Goal: Information Seeking & Learning: Compare options

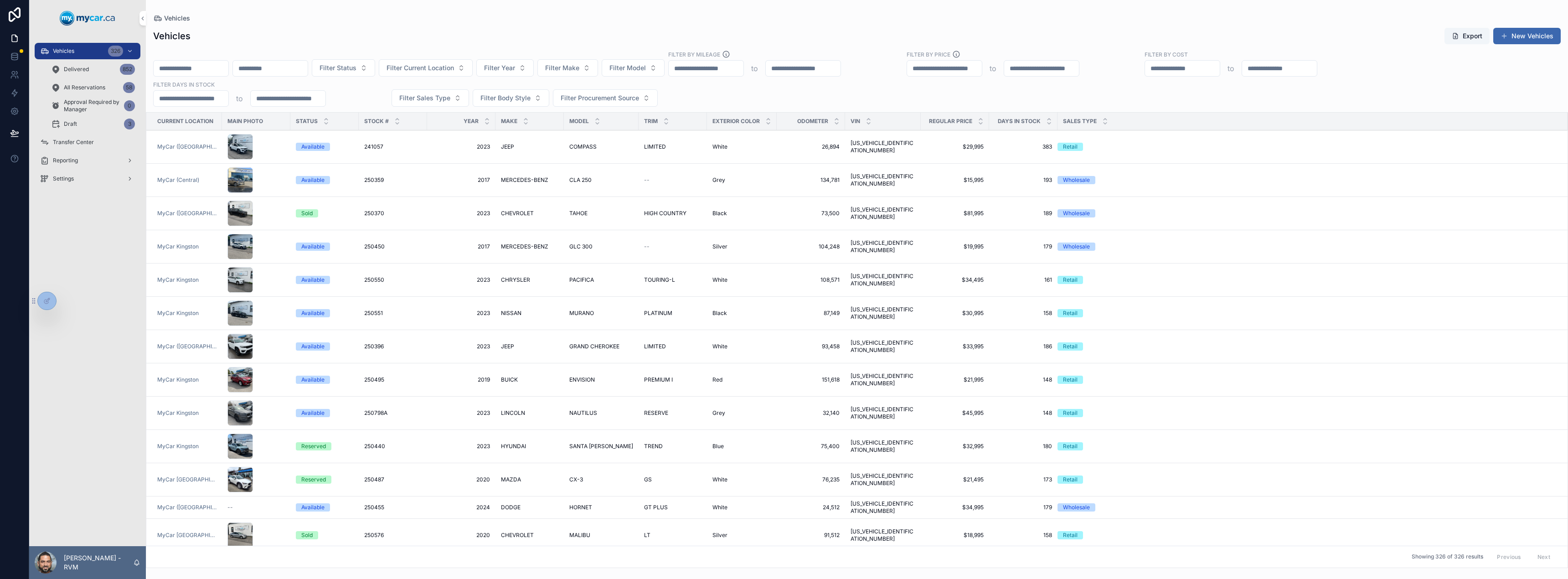
click at [1046, 124] on icon "scrollable content" at bounding box center [1049, 123] width 6 height 6
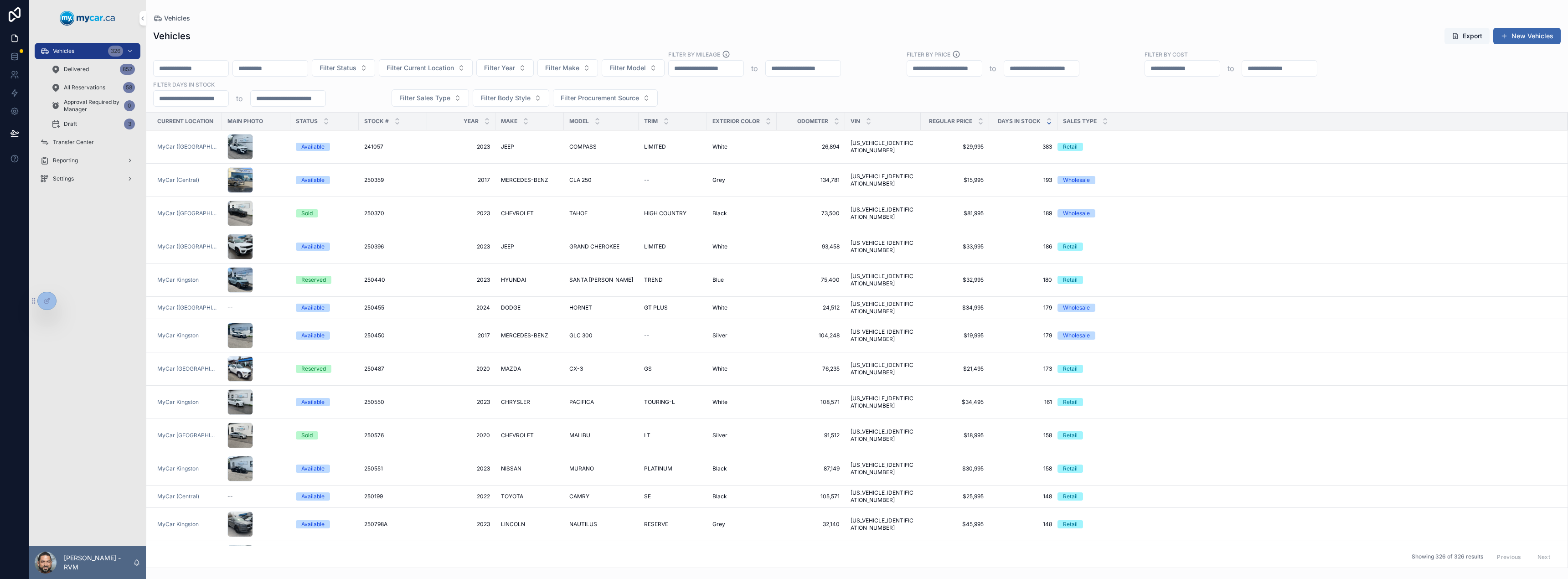
click at [1048, 119] on icon "scrollable content" at bounding box center [1049, 120] width 3 height 2
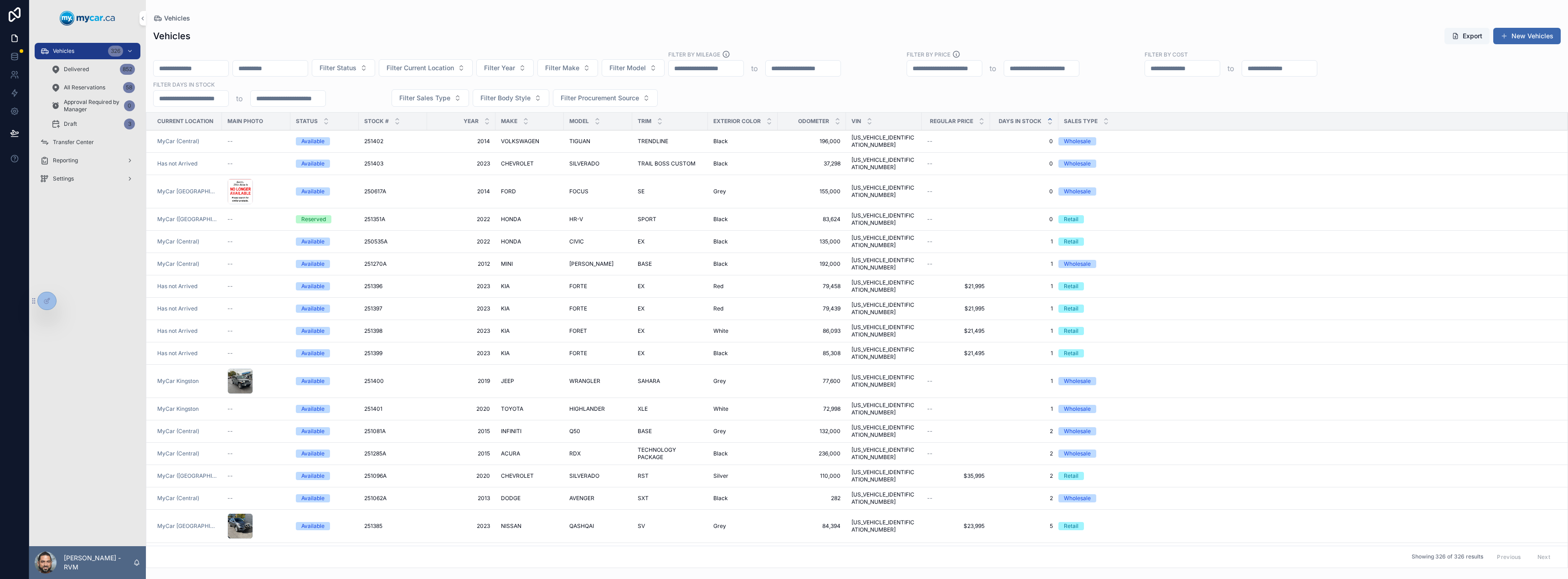
click at [512, 139] on span "VOLKSWAGEN" at bounding box center [520, 141] width 38 height 7
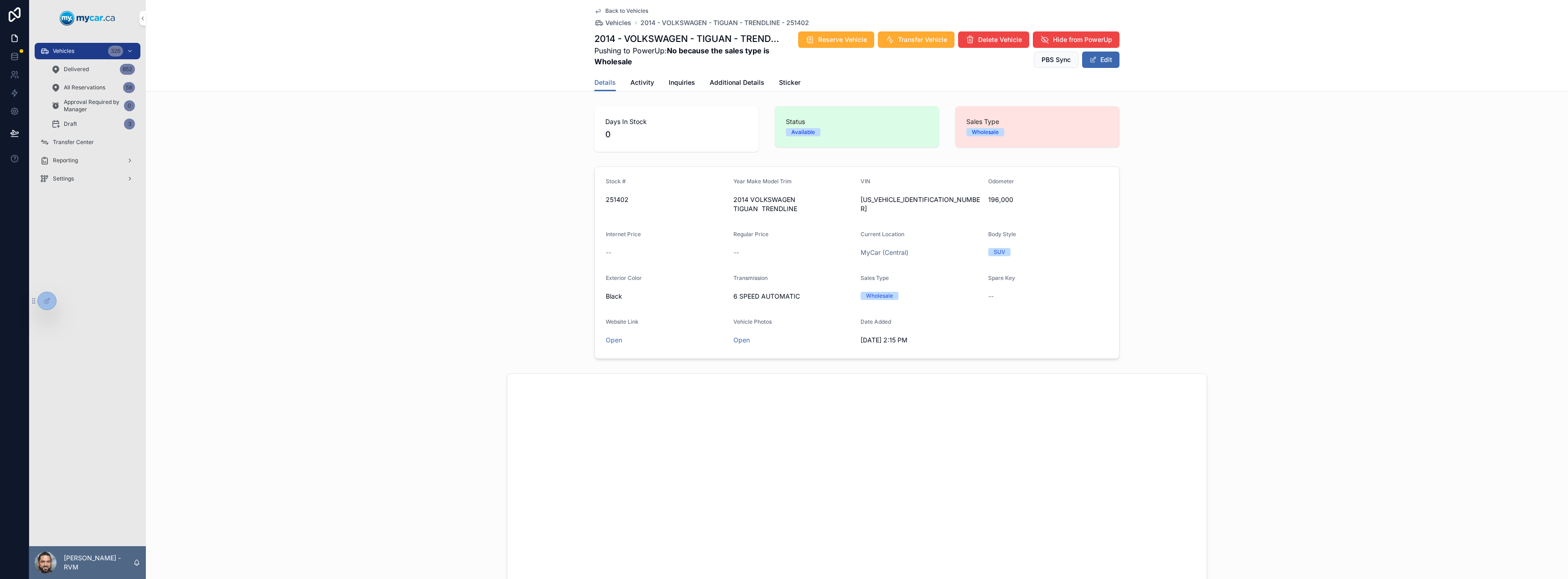
click at [756, 84] on span "Additional Details" at bounding box center [737, 82] width 55 height 9
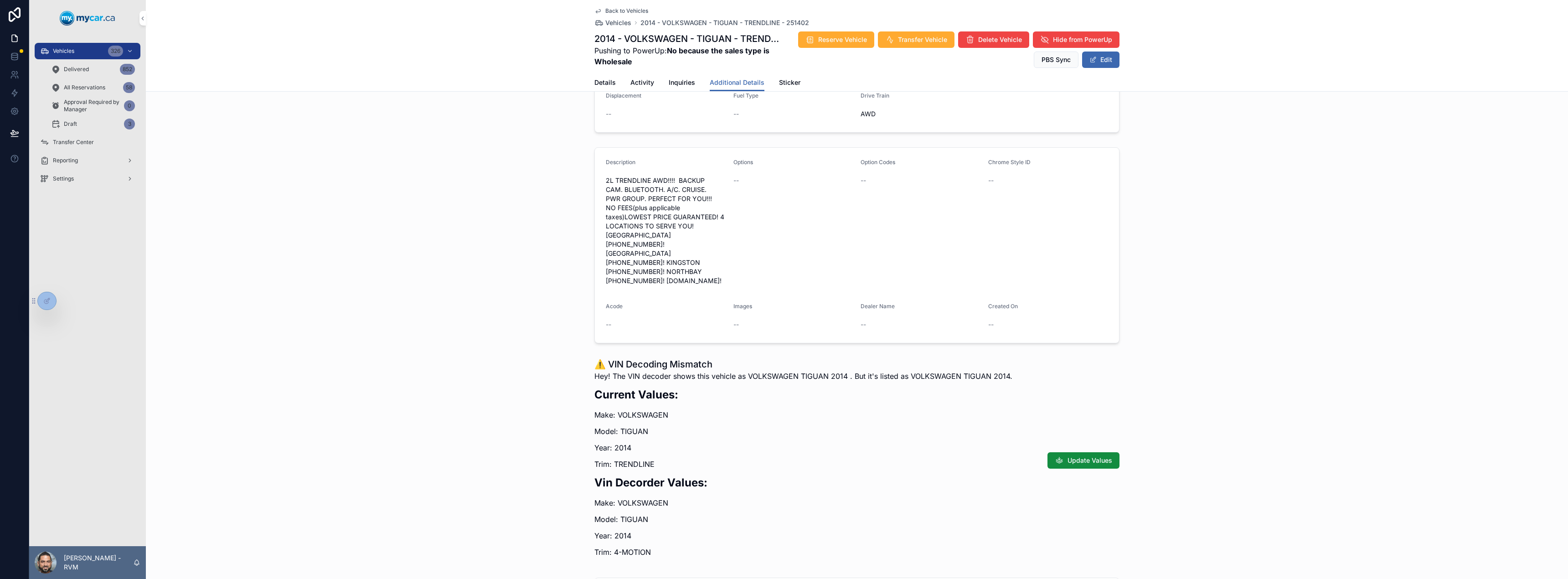
scroll to position [196, 0]
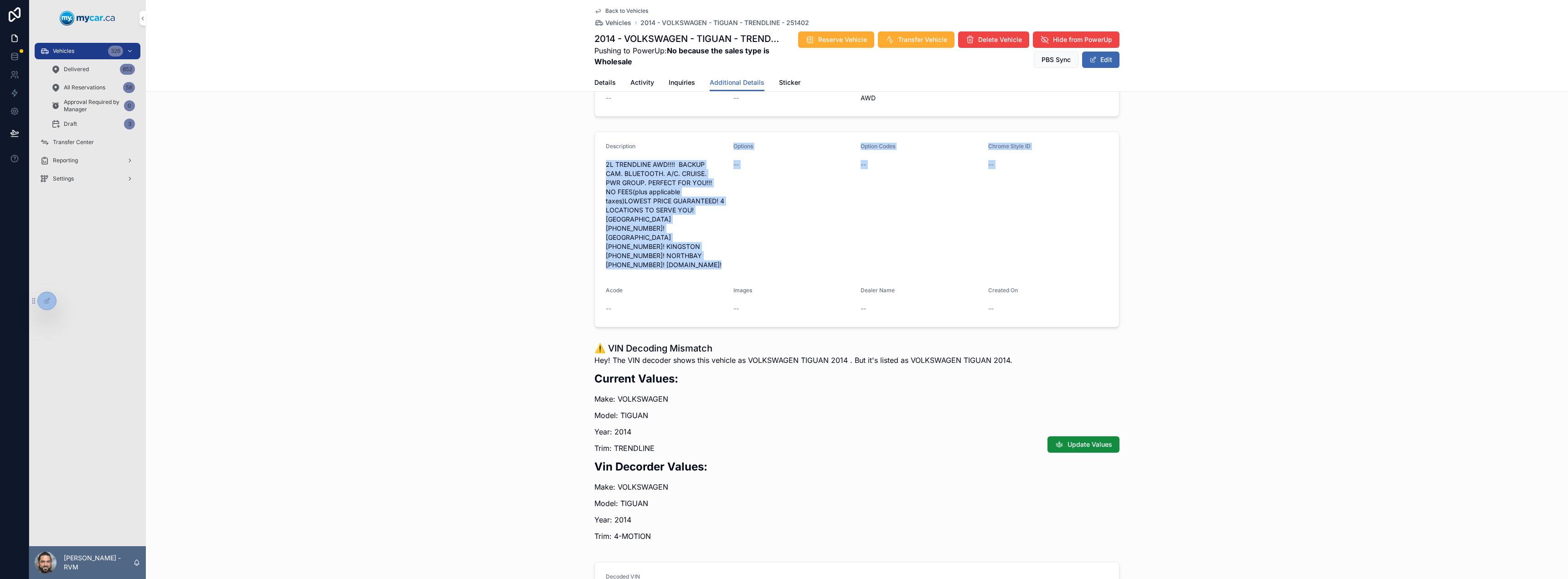
drag, startPoint x: 604, startPoint y: 164, endPoint x: 723, endPoint y: 262, distance: 154.2
click at [723, 262] on form "Description 2L TRENDLINE AWD!!!! BACKUP CAM. BLUETOOTH. A/C. CRUISE. PWR GROUP.…" at bounding box center [856, 229] width 524 height 195
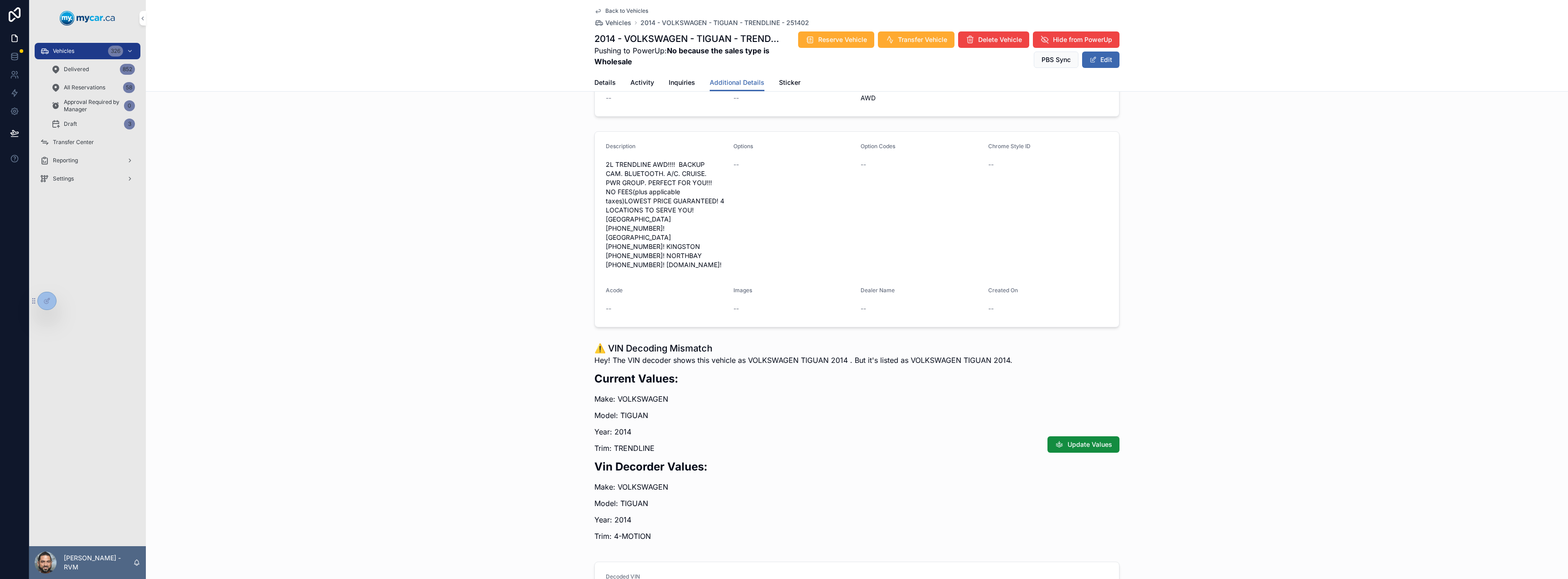
click at [679, 227] on span "2L TRENDLINE AWD!!!! BACKUP CAM. BLUETOOTH. A/C. CRUISE. PWR GROUP. PERFECT FOR…" at bounding box center [666, 214] width 121 height 109
drag, startPoint x: 603, startPoint y: 164, endPoint x: 711, endPoint y: 250, distance: 138.1
click at [711, 250] on span "2L TRENDLINE AWD!!!! BACKUP CAM. BLUETOOTH. A/C. CRUISE. PWR GROUP. PERFECT FOR…" at bounding box center [666, 214] width 121 height 109
copy span "2L TRENDLINE AWD!!!! BACKUP CAM. BLUETOOTH. A/C. CRUISE. PWR GROUP. PERFECT FOR…"
click at [1105, 57] on button "Edit" at bounding box center [1100, 59] width 38 height 17
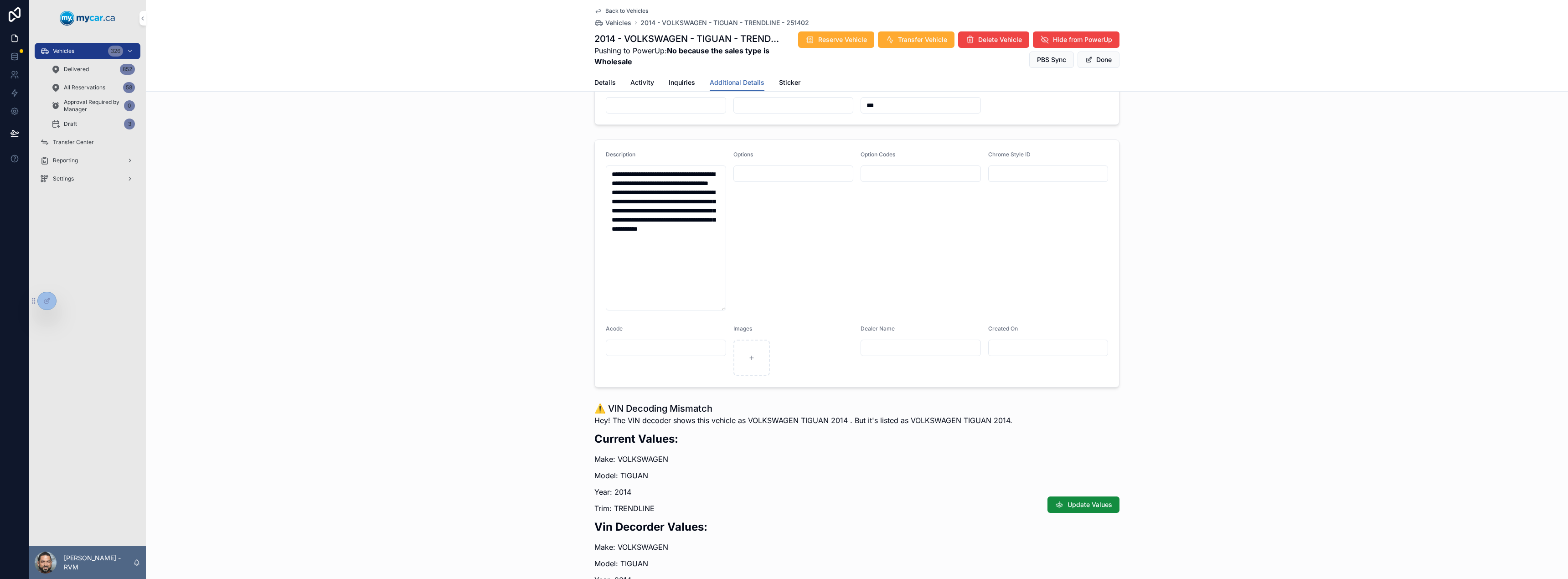
scroll to position [198, 0]
drag, startPoint x: 667, startPoint y: 270, endPoint x: 596, endPoint y: 149, distance: 140.3
click at [596, 149] on form "**********" at bounding box center [856, 261] width 524 height 248
paste textarea "**********"
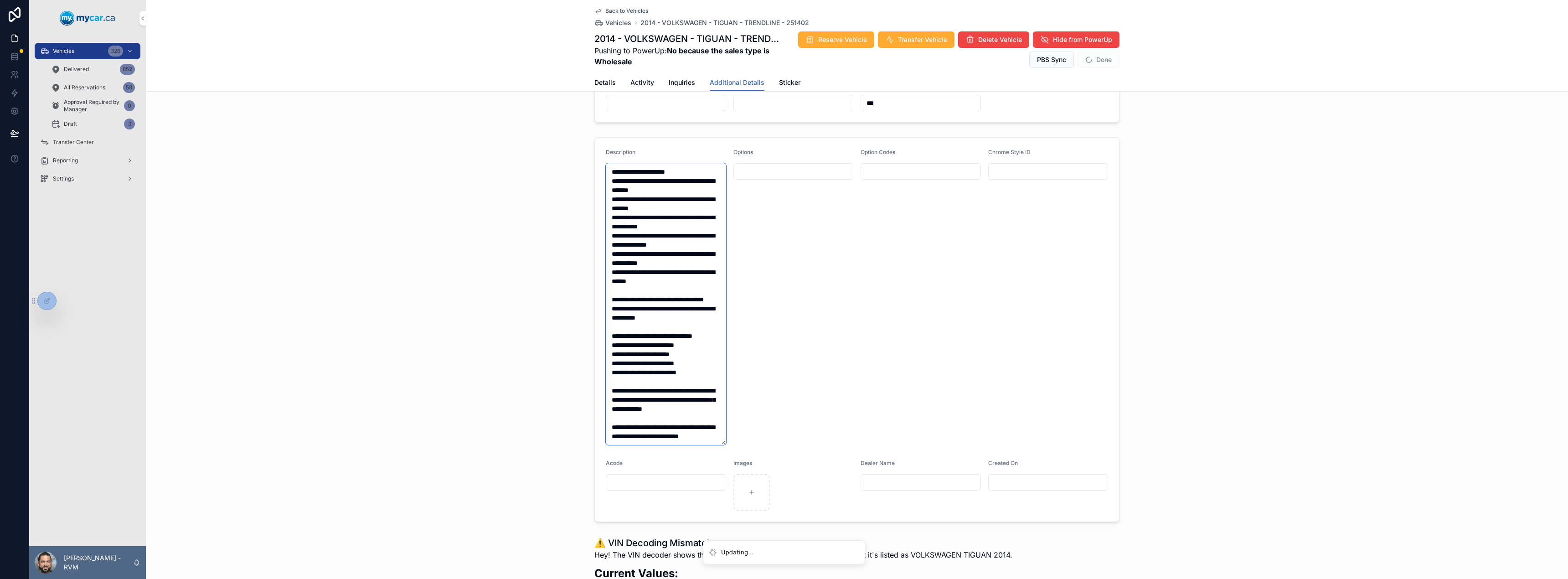
scroll to position [199, 0]
type textarea "**********"
click at [1100, 63] on button "Done" at bounding box center [1098, 59] width 42 height 17
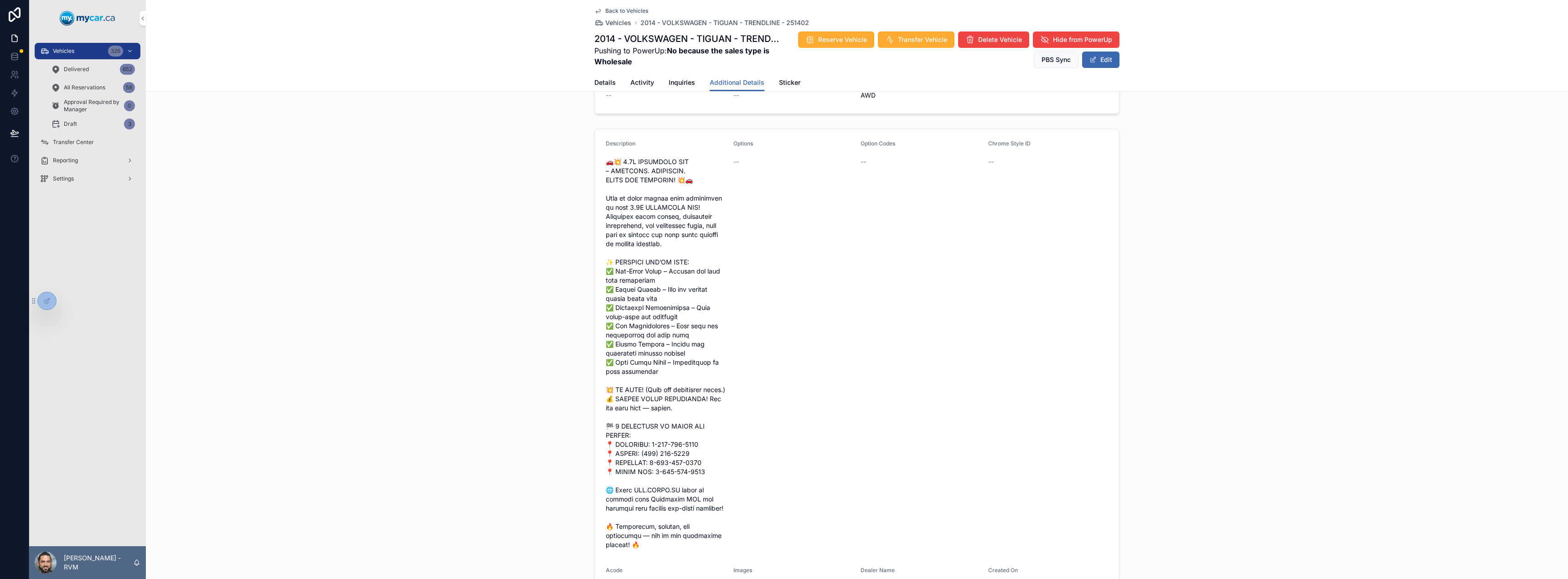
click at [1100, 63] on button "Edit" at bounding box center [1100, 59] width 38 height 17
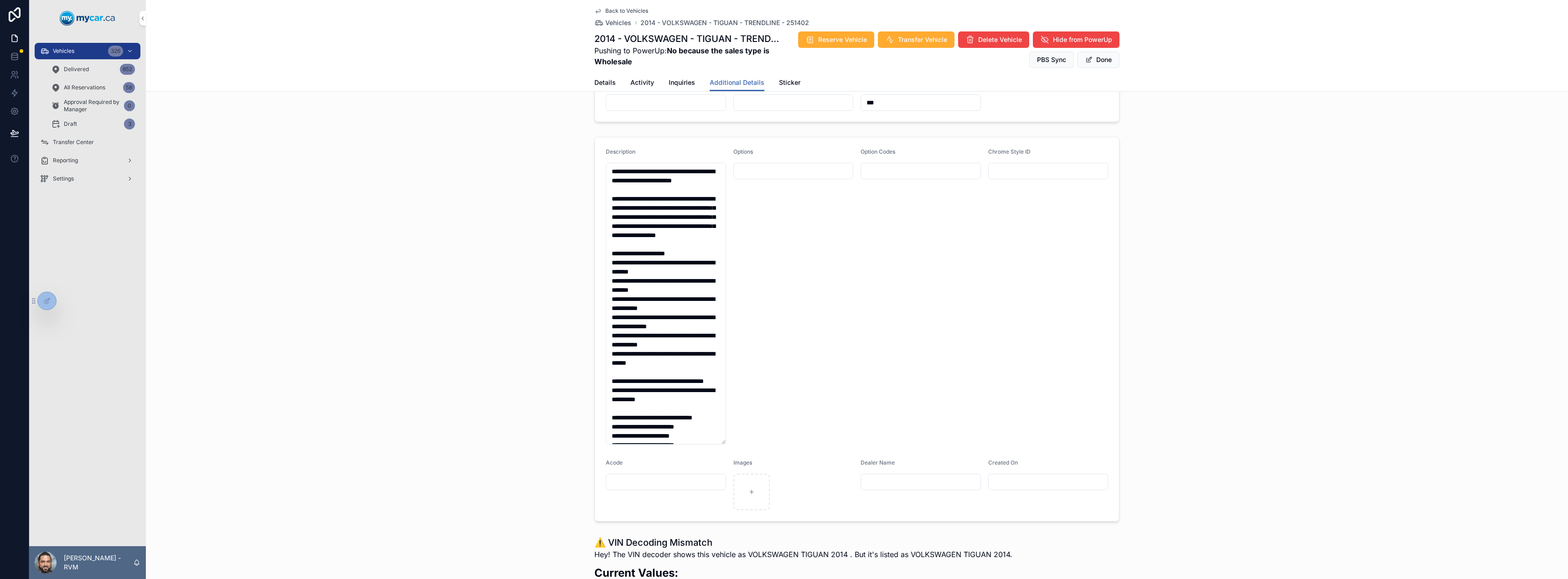
click at [1100, 63] on button "Done" at bounding box center [1098, 59] width 42 height 17
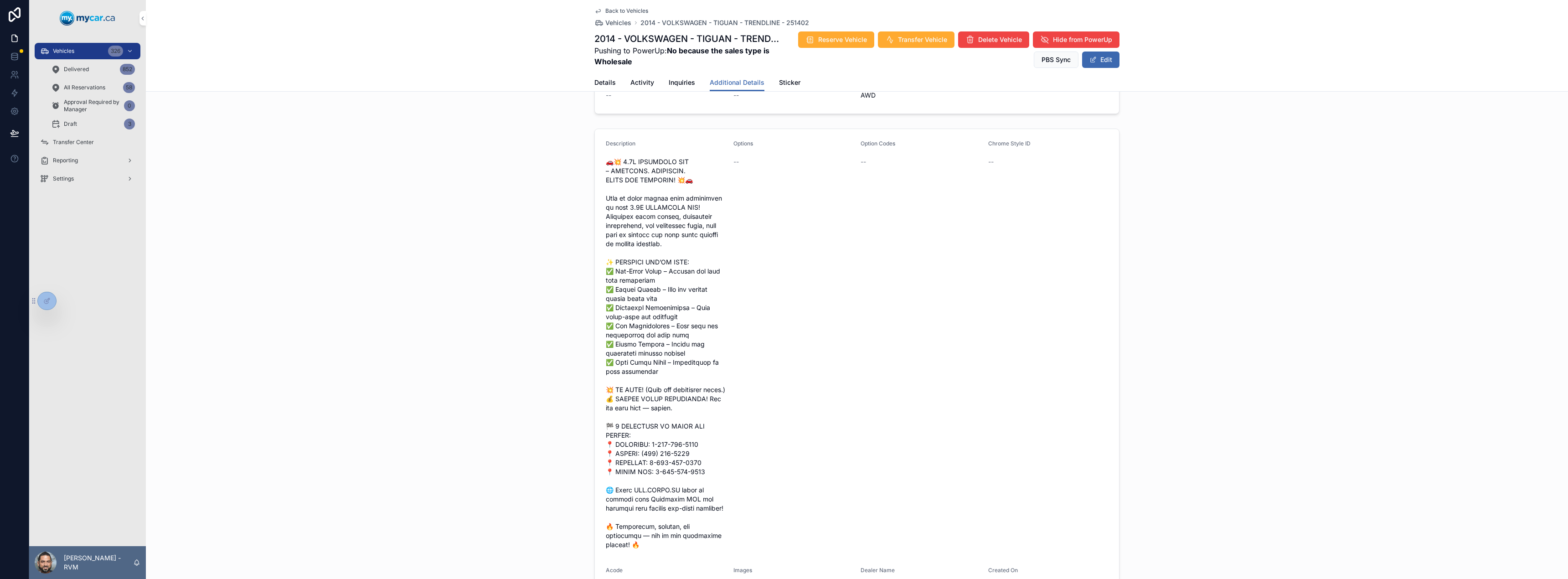
click at [1015, 148] on div "Chrome Style ID" at bounding box center [1049, 145] width 121 height 11
drag, startPoint x: 981, startPoint y: 185, endPoint x: 973, endPoint y: 195, distance: 12.8
click at [973, 195] on form "Description Options -- Option Codes -- Chrome Style ID -- Acode -- Images -- De…" at bounding box center [856, 368] width 524 height 478
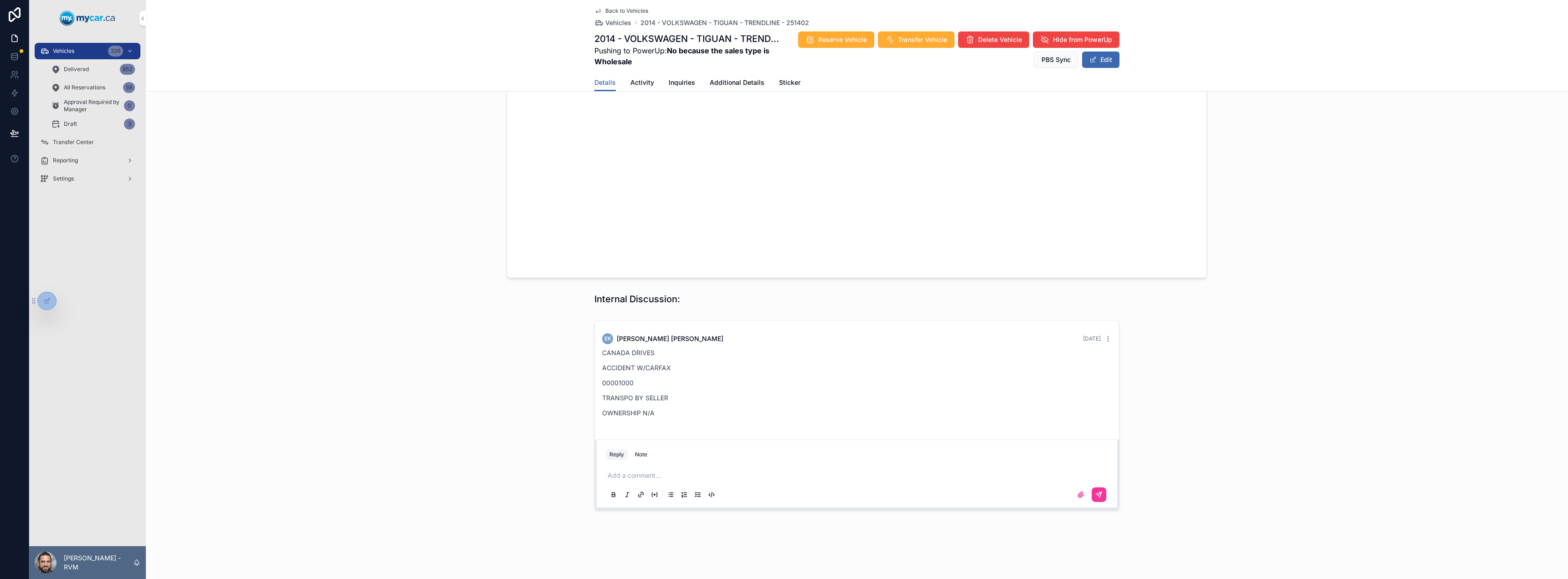
scroll to position [675, 0]
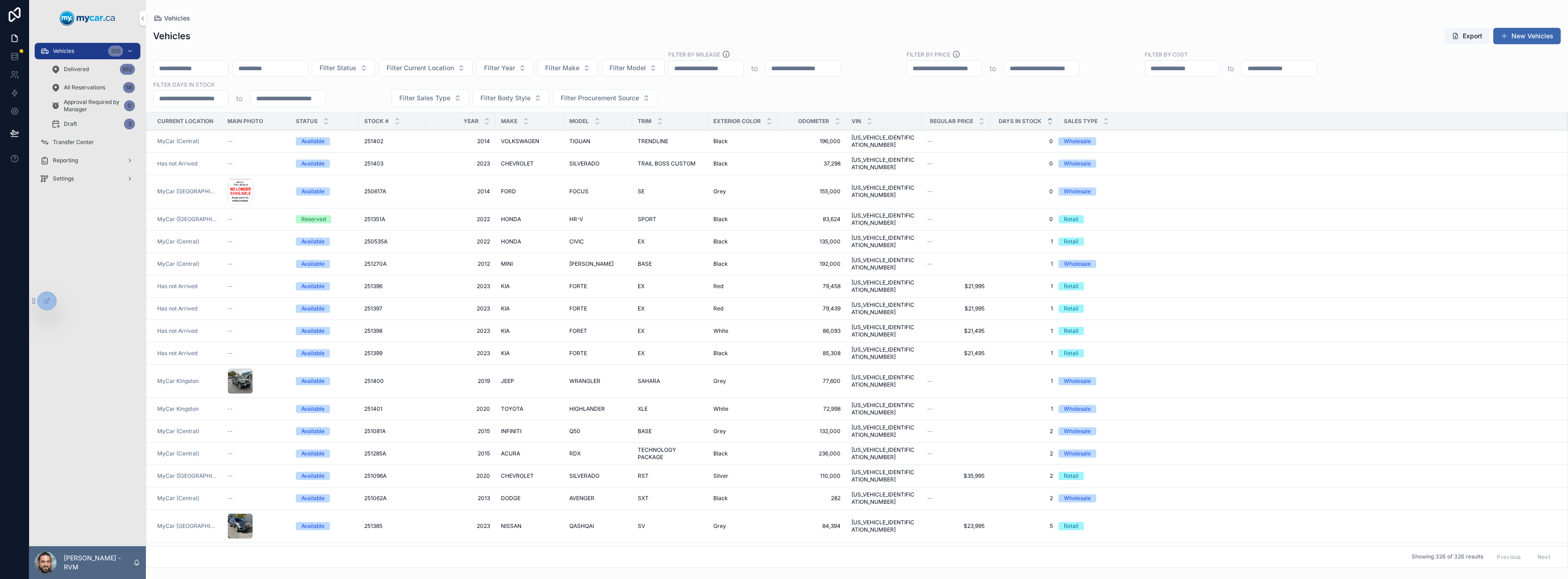
click at [646, 66] on span "Filter Model" at bounding box center [628, 67] width 37 height 9
type input "***"
click at [692, 106] on div "AMG G63" at bounding box center [697, 105] width 127 height 15
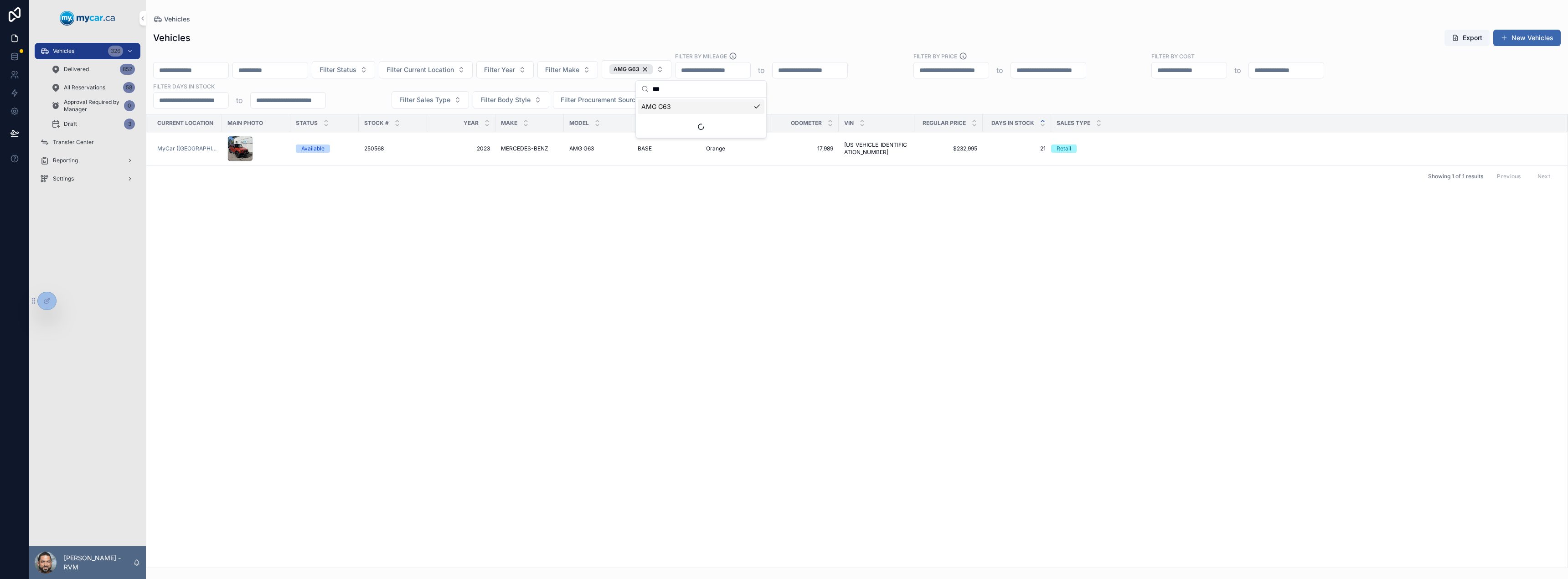
click at [578, 150] on span "AMG G63" at bounding box center [582, 149] width 24 height 7
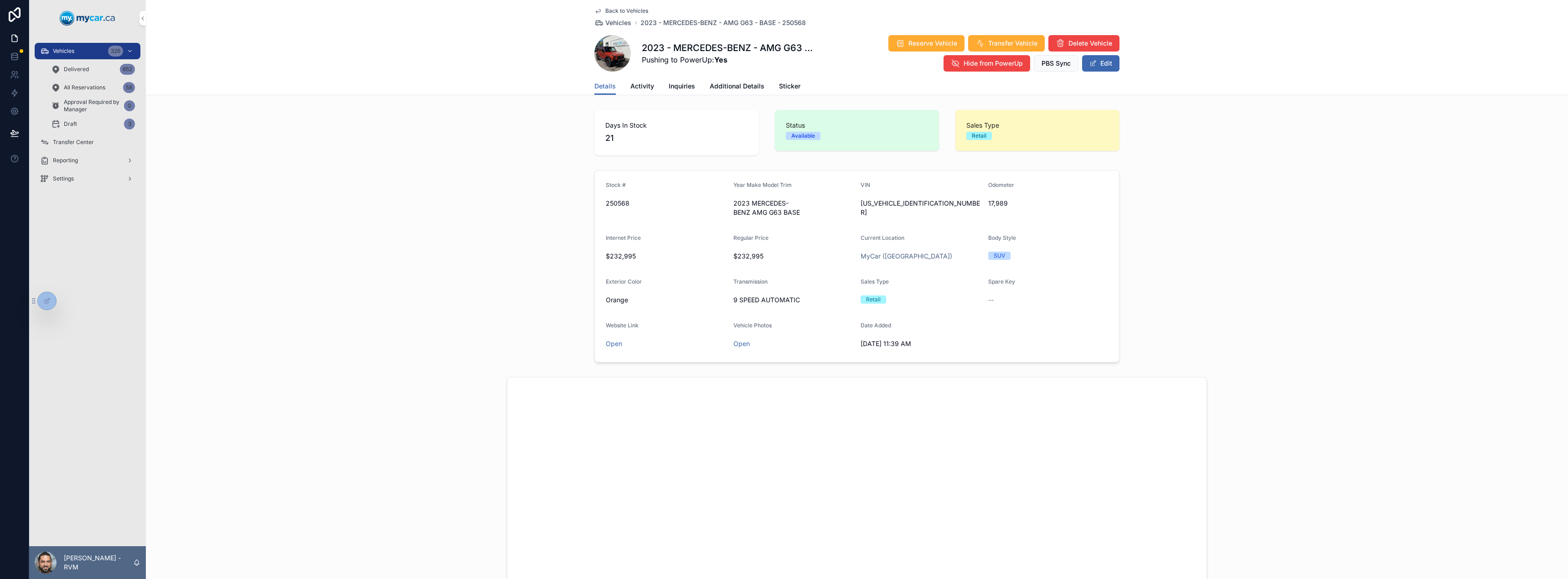
click at [613, 346] on link "Open" at bounding box center [614, 343] width 17 height 8
click at [710, 84] on span "Additional Details" at bounding box center [737, 86] width 55 height 9
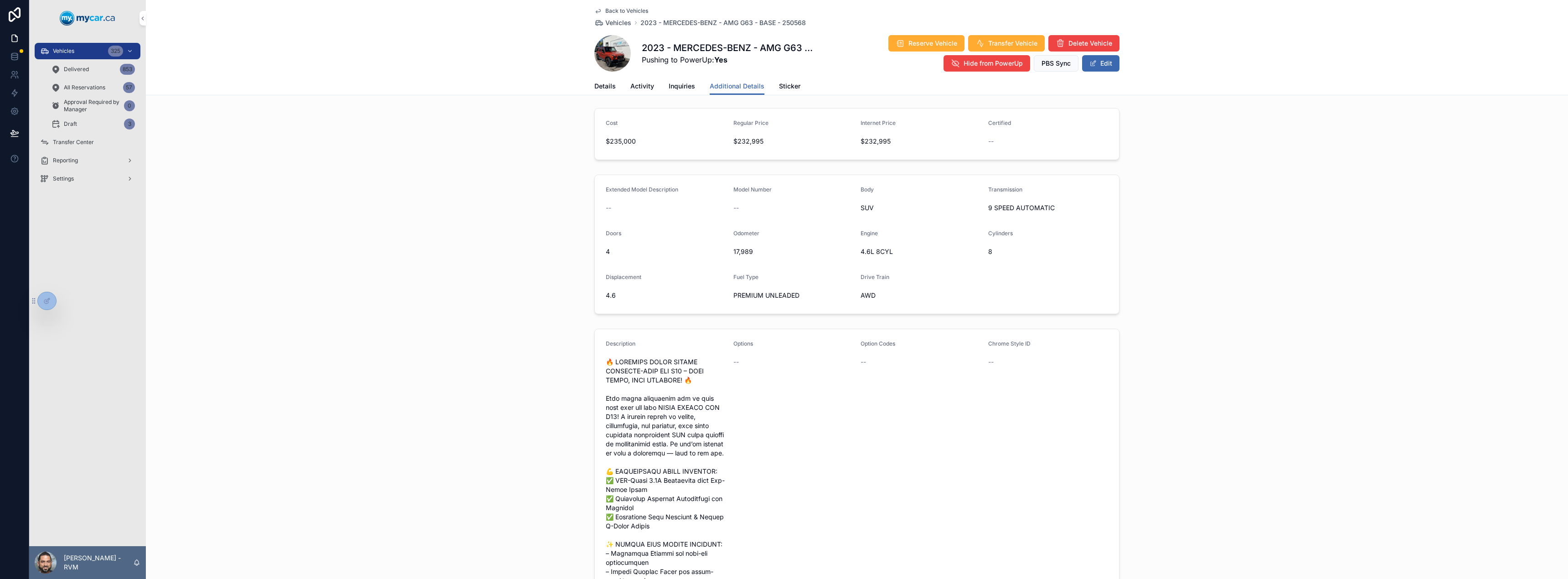
scroll to position [3, 0]
click at [610, 88] on span "Details" at bounding box center [605, 86] width 21 height 9
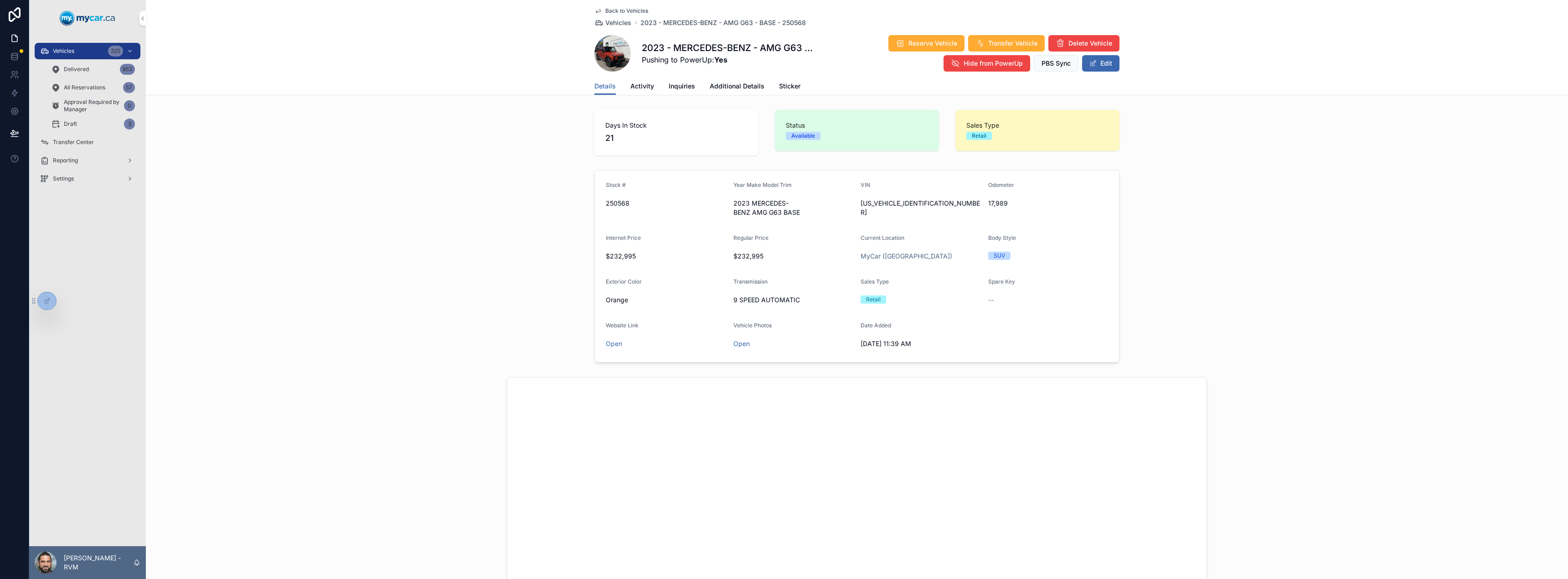
click at [643, 88] on span "Activity" at bounding box center [642, 86] width 24 height 9
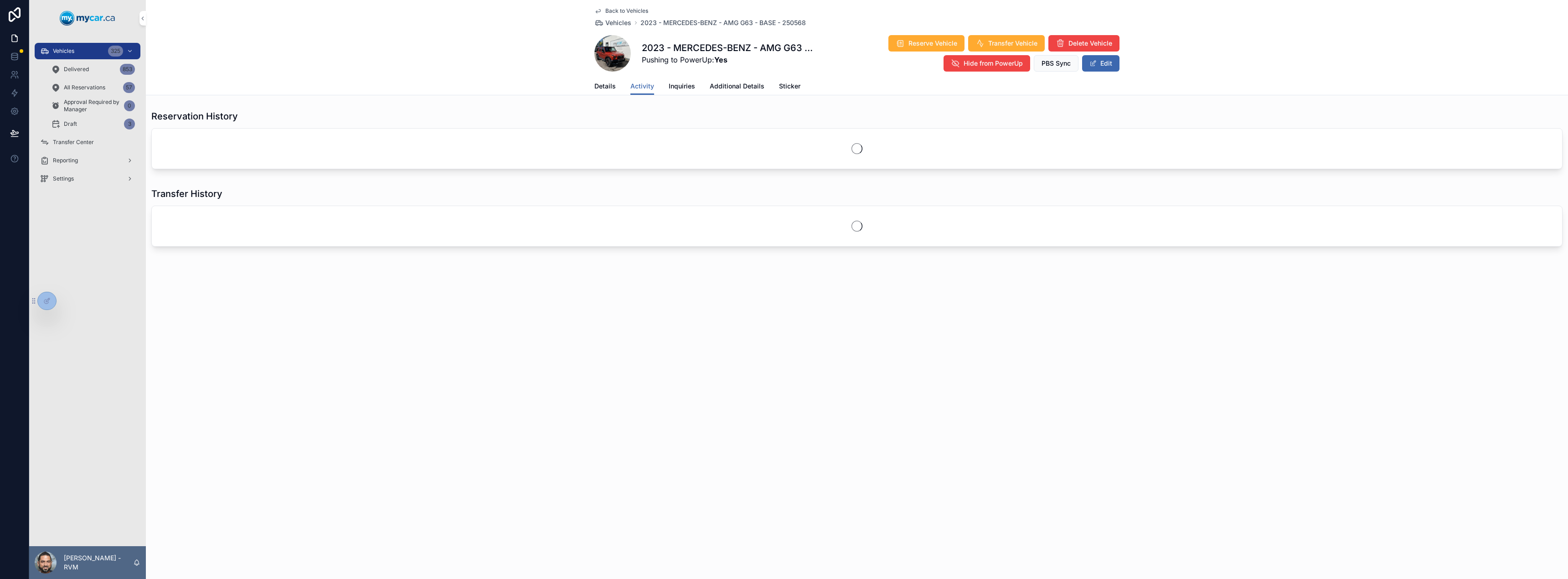
click at [692, 89] on span "Inquiries" at bounding box center [682, 86] width 26 height 9
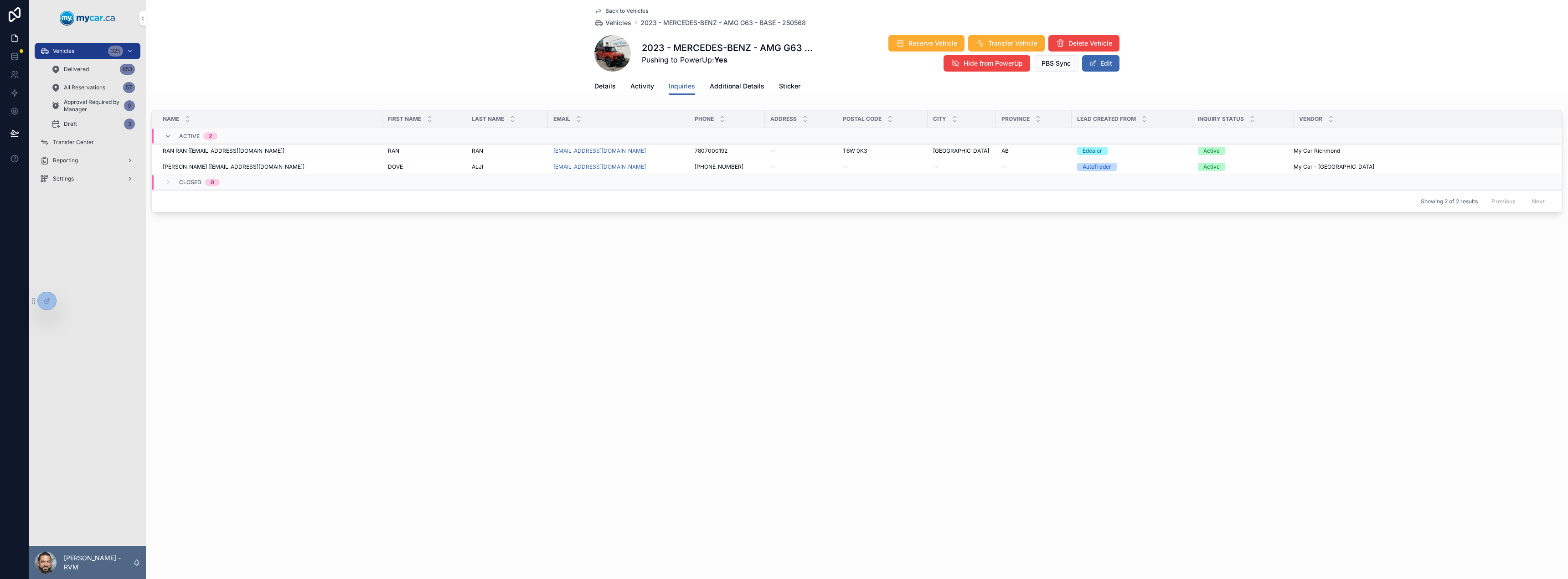
click at [719, 89] on span "Additional Details" at bounding box center [737, 86] width 55 height 9
click at [617, 9] on span "Back to Vehicles" at bounding box center [626, 10] width 43 height 7
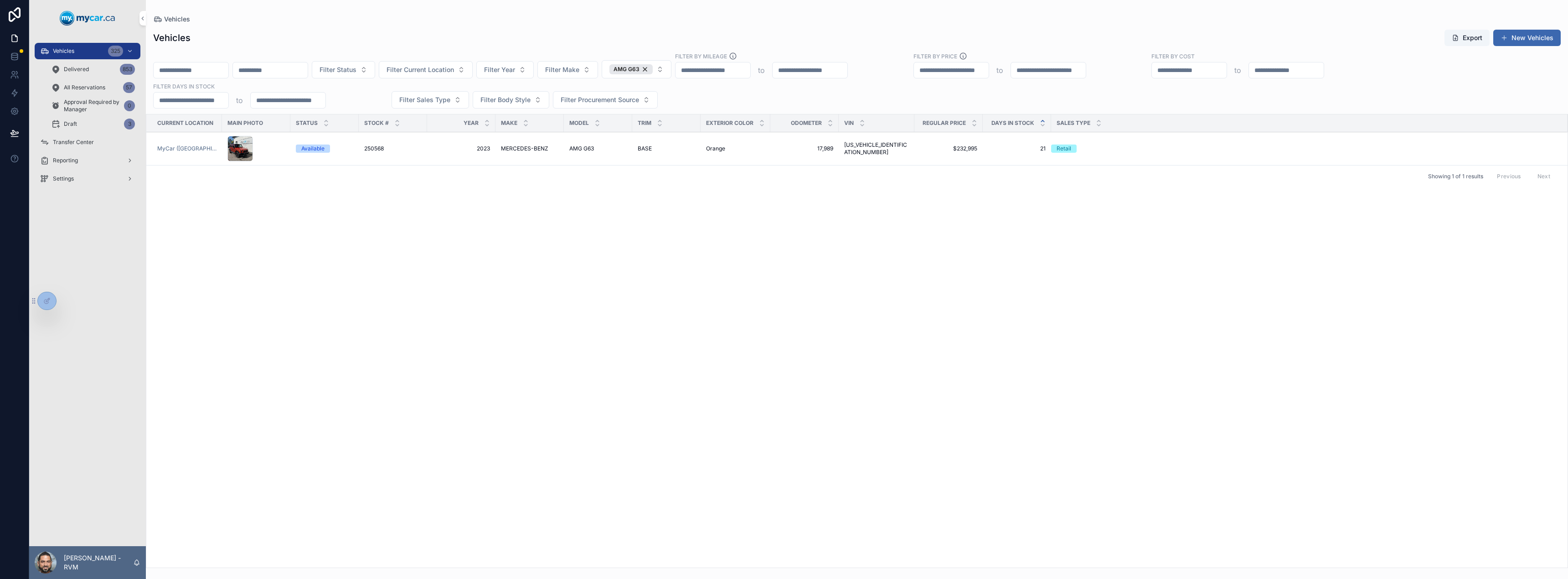
click at [42, 299] on div at bounding box center [46, 301] width 18 height 17
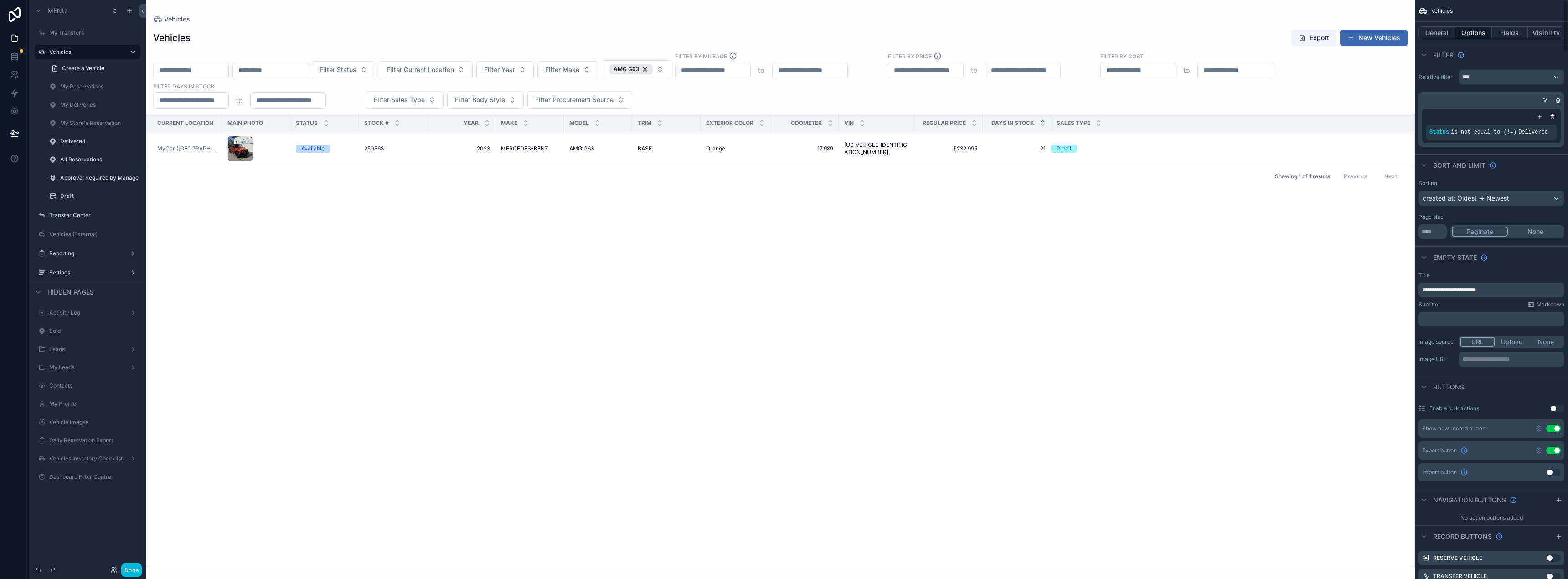
click at [1517, 36] on button "Fields" at bounding box center [1510, 32] width 37 height 13
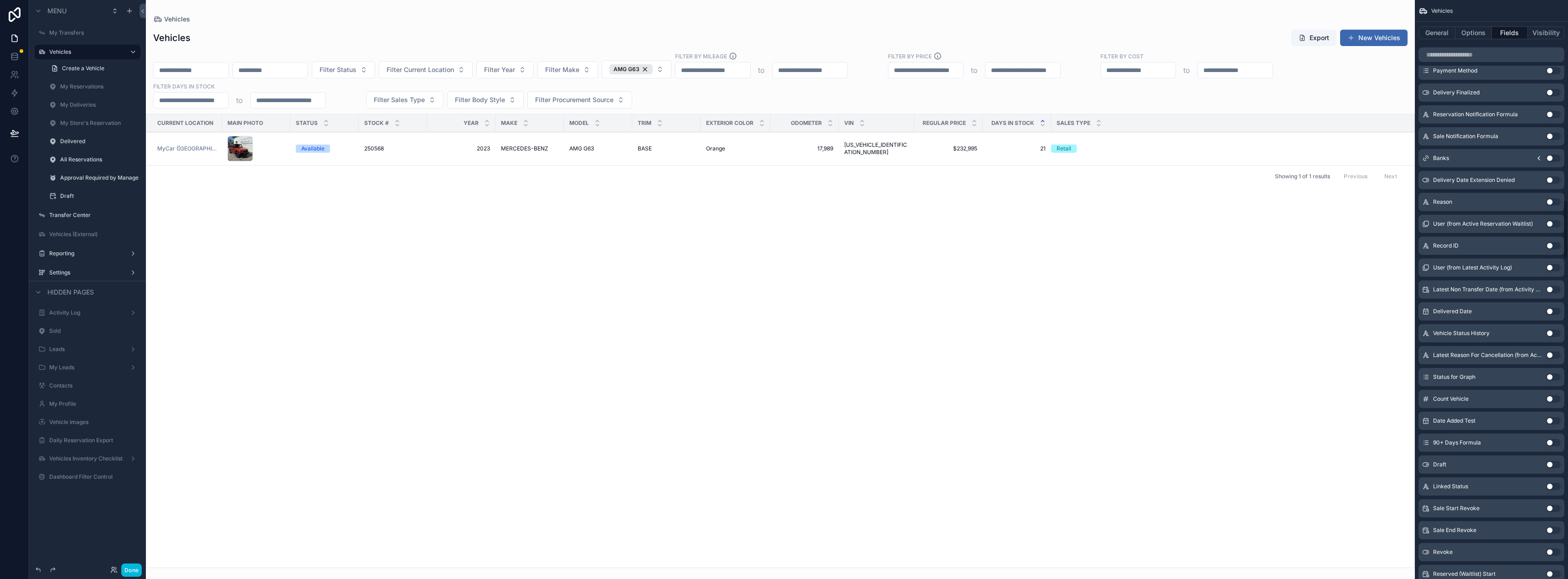
scroll to position [1896, 0]
click at [1449, 52] on input "scrollable content" at bounding box center [1491, 54] width 146 height 15
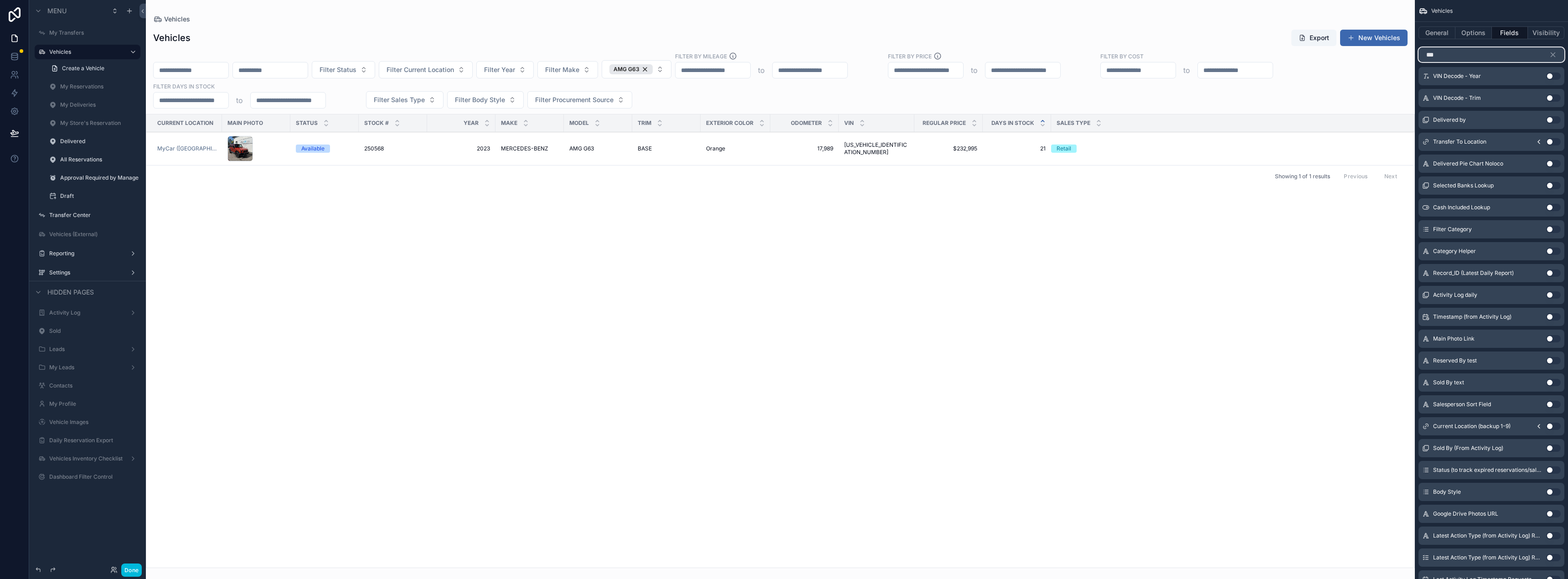
scroll to position [0, 0]
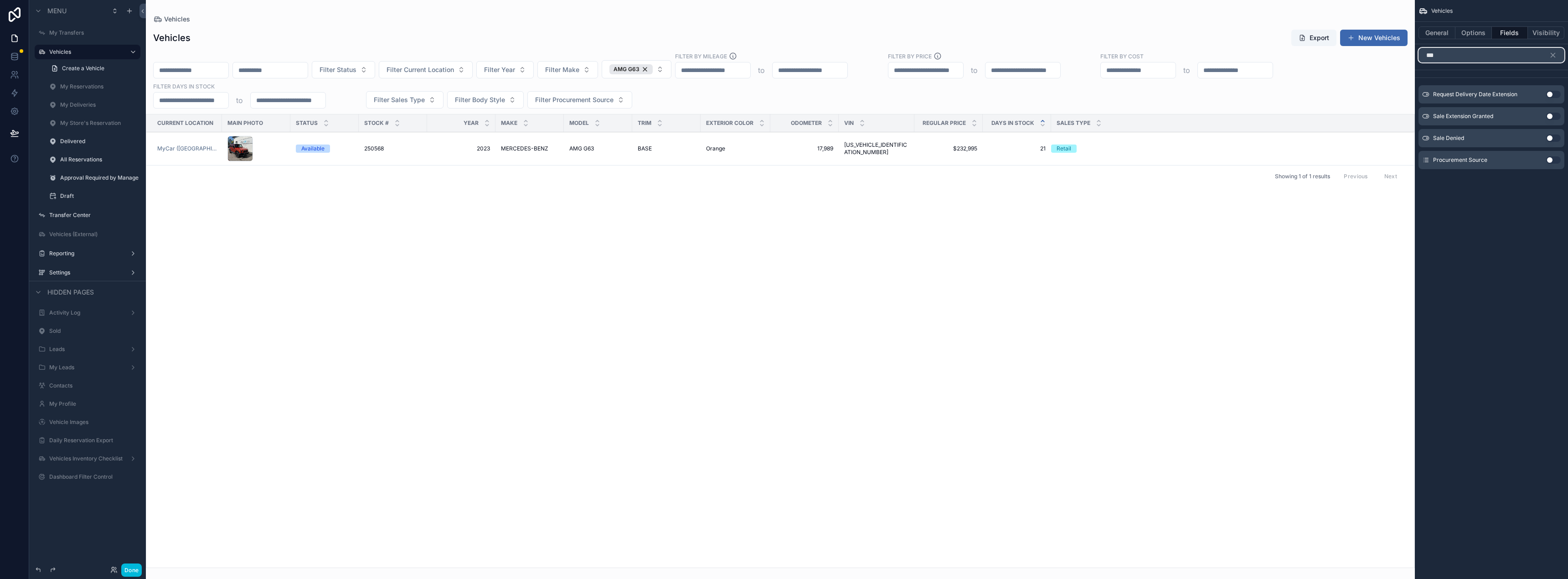
type input "***"
click at [1552, 158] on button "Use setting" at bounding box center [1553, 160] width 15 height 7
click at [131, 572] on button "Done" at bounding box center [131, 569] width 20 height 13
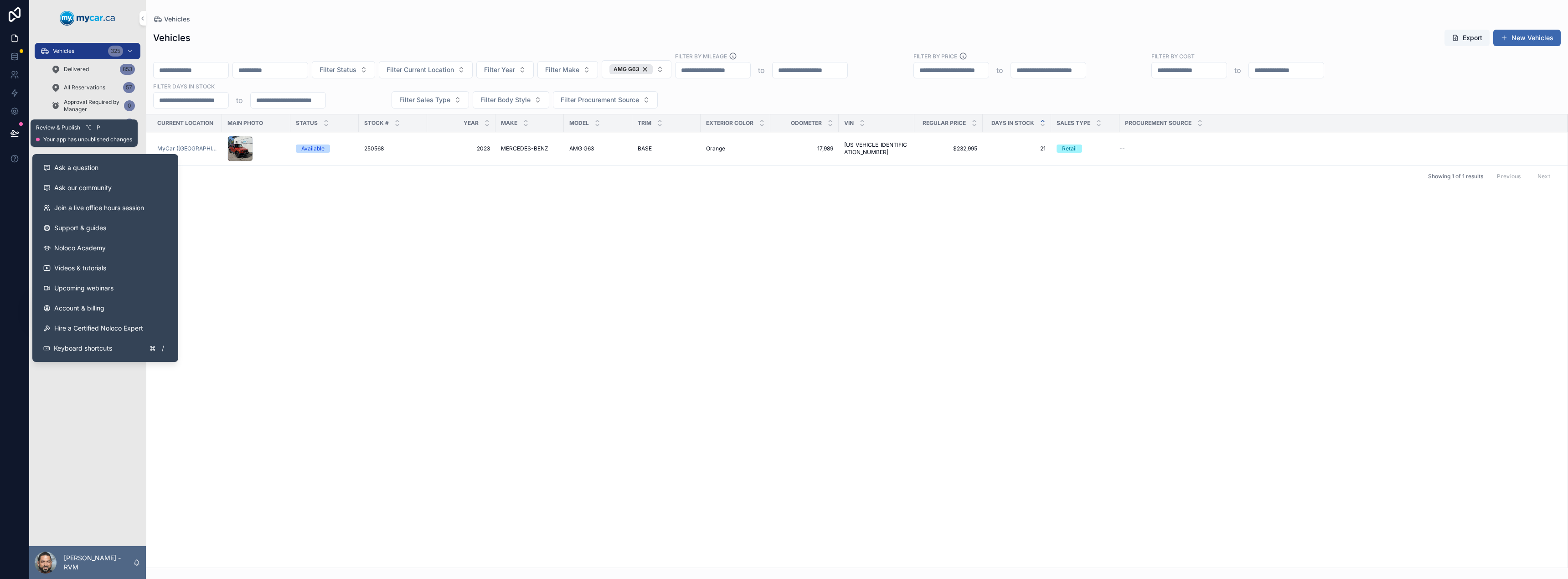
click at [11, 130] on icon at bounding box center [14, 133] width 9 height 9
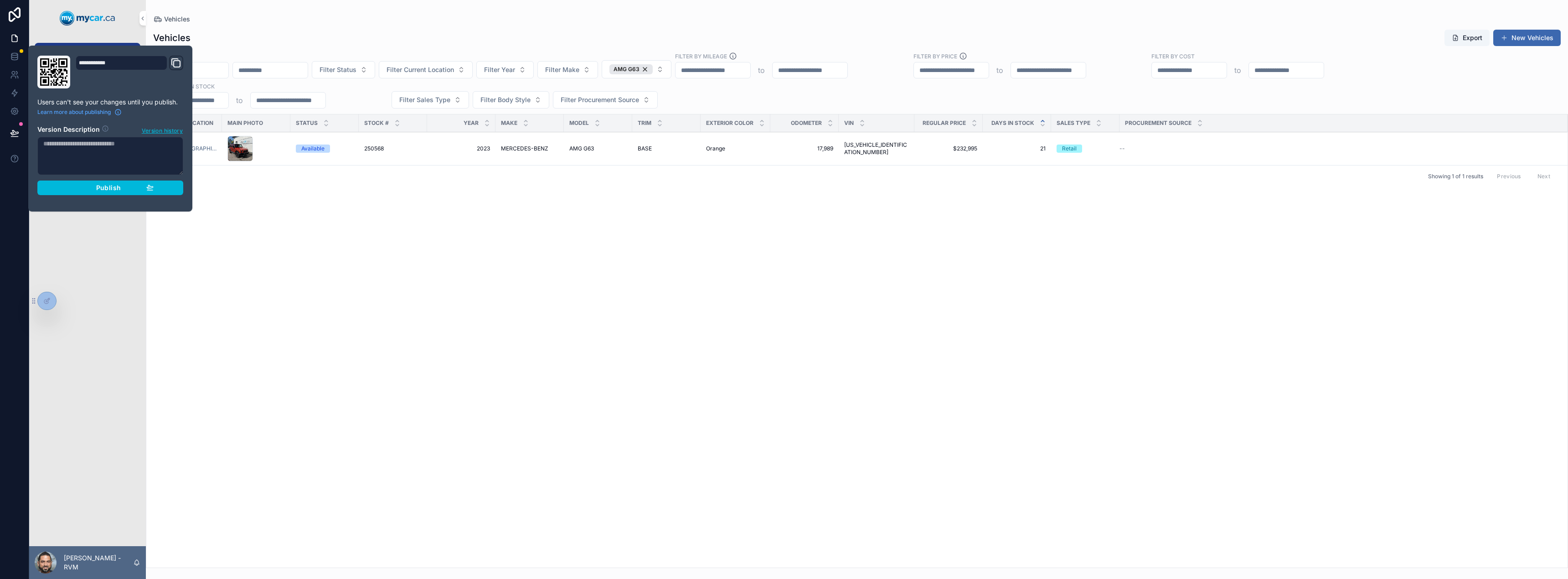
click at [87, 195] on div "**********" at bounding box center [110, 129] width 153 height 146
click at [89, 187] on div "Publish" at bounding box center [110, 187] width 87 height 8
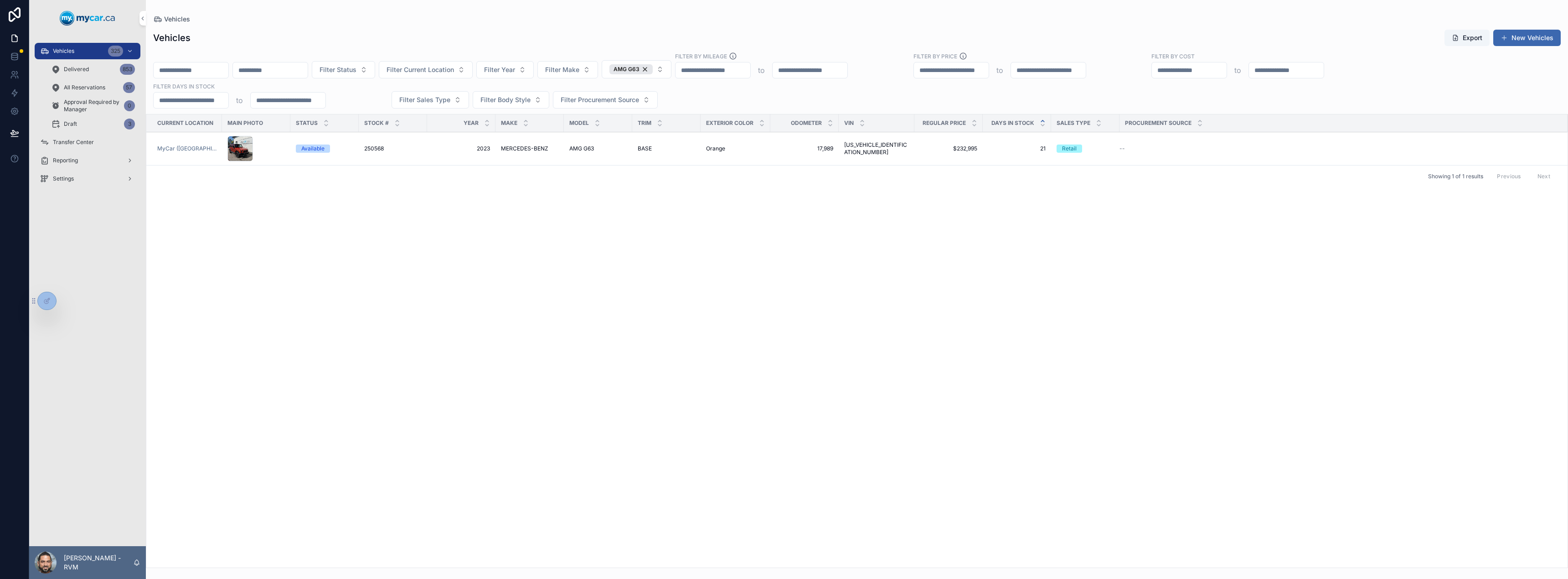
click at [516, 233] on div "Current Location Main Photo Status Stock # Year Make Model Trim Exterior Color …" at bounding box center [856, 341] width 1421 height 453
click at [652, 70] on div "AMG G63" at bounding box center [631, 68] width 44 height 10
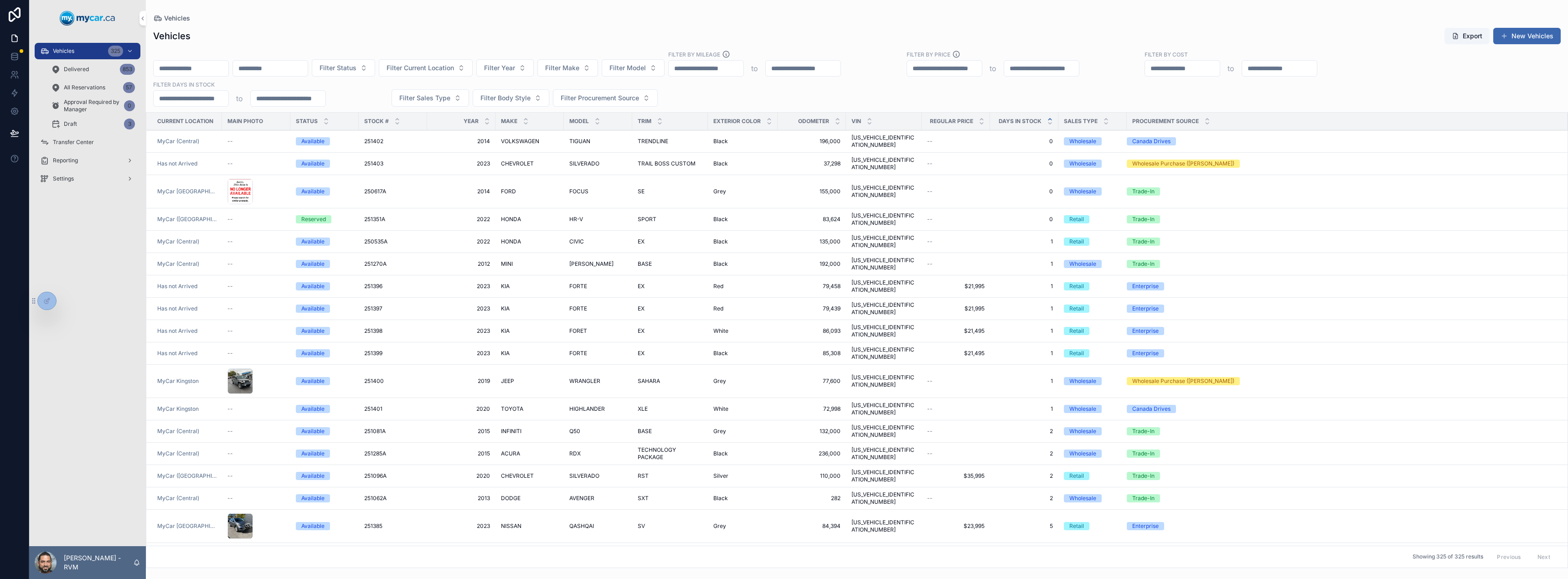
scroll to position [3, 0]
click at [590, 97] on span "Filter Procurement Source" at bounding box center [600, 98] width 79 height 9
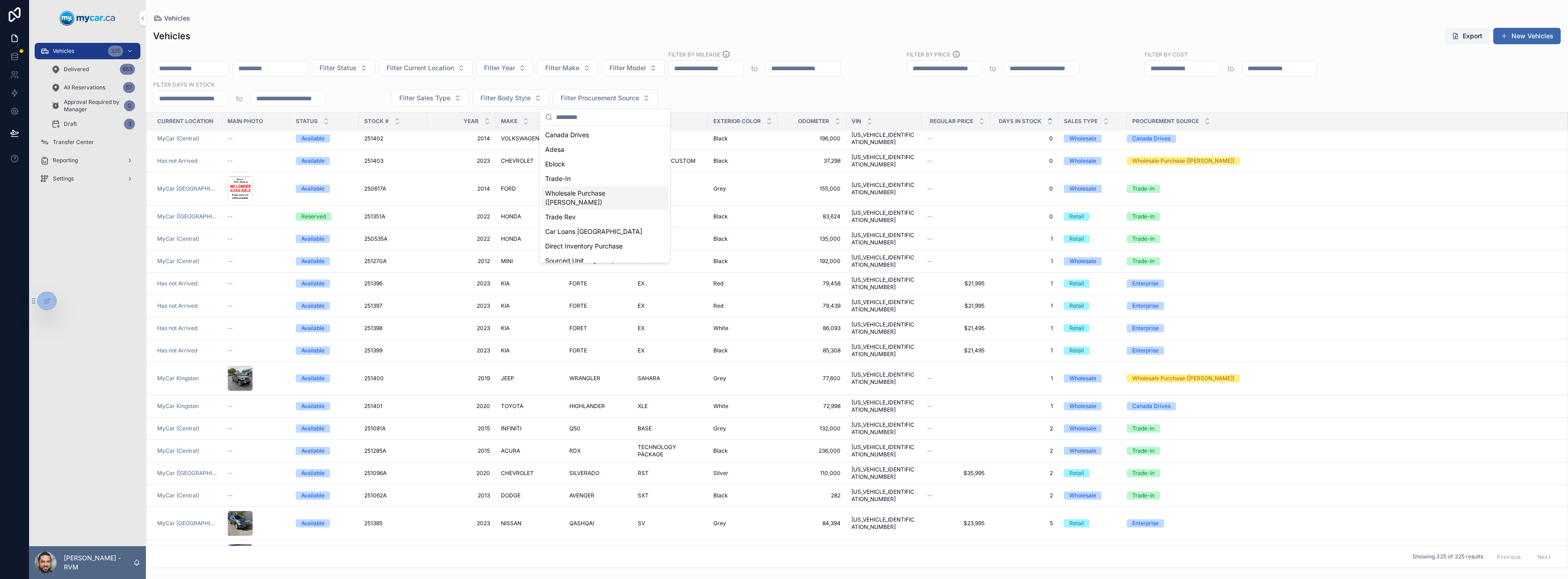
scroll to position [27, 0]
click at [592, 259] on div "Enterprise" at bounding box center [604, 262] width 127 height 15
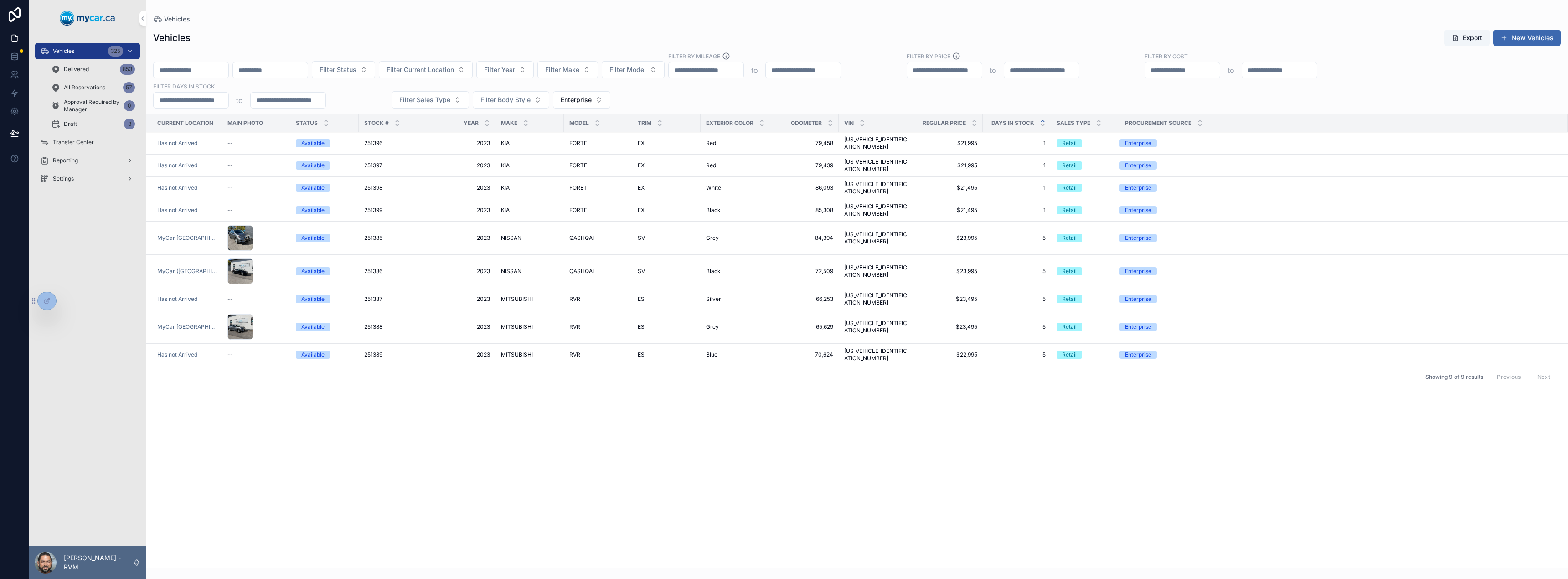
click at [589, 185] on div "FORET FORET" at bounding box center [598, 188] width 58 height 7
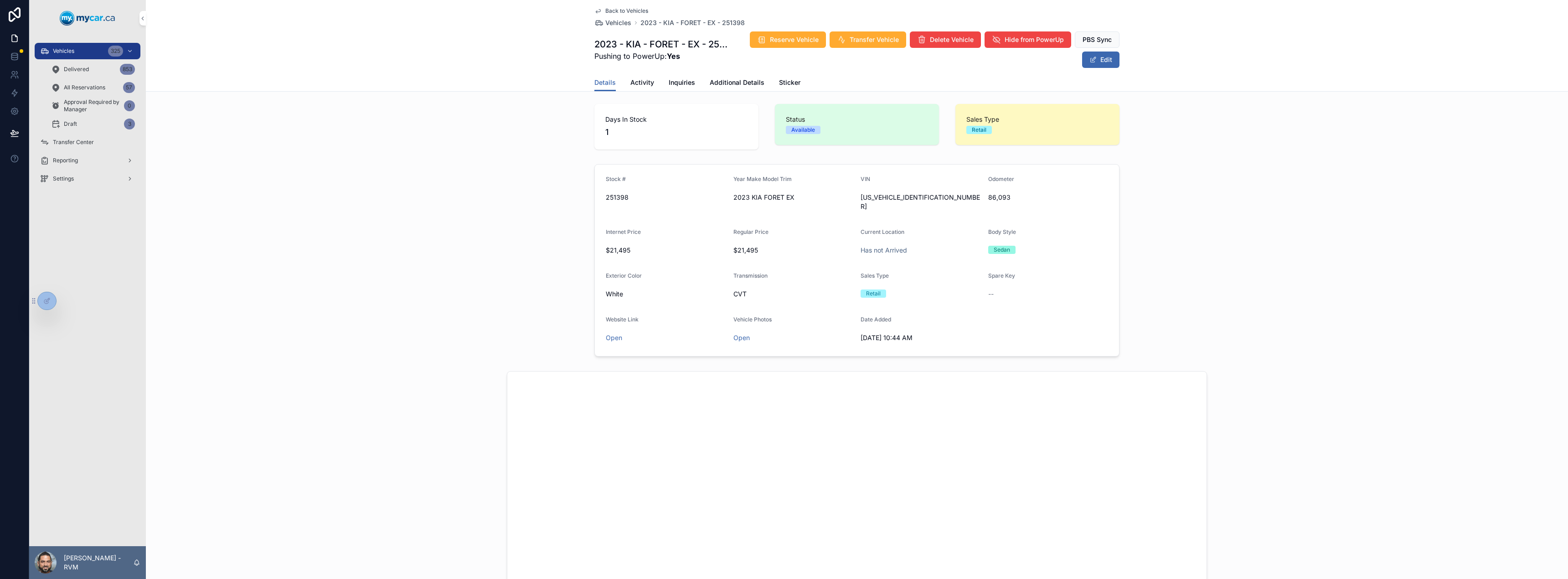
scroll to position [2, 0]
click at [1101, 57] on button "Edit" at bounding box center [1100, 59] width 38 height 17
click at [714, 83] on span "Additional Details" at bounding box center [737, 82] width 55 height 9
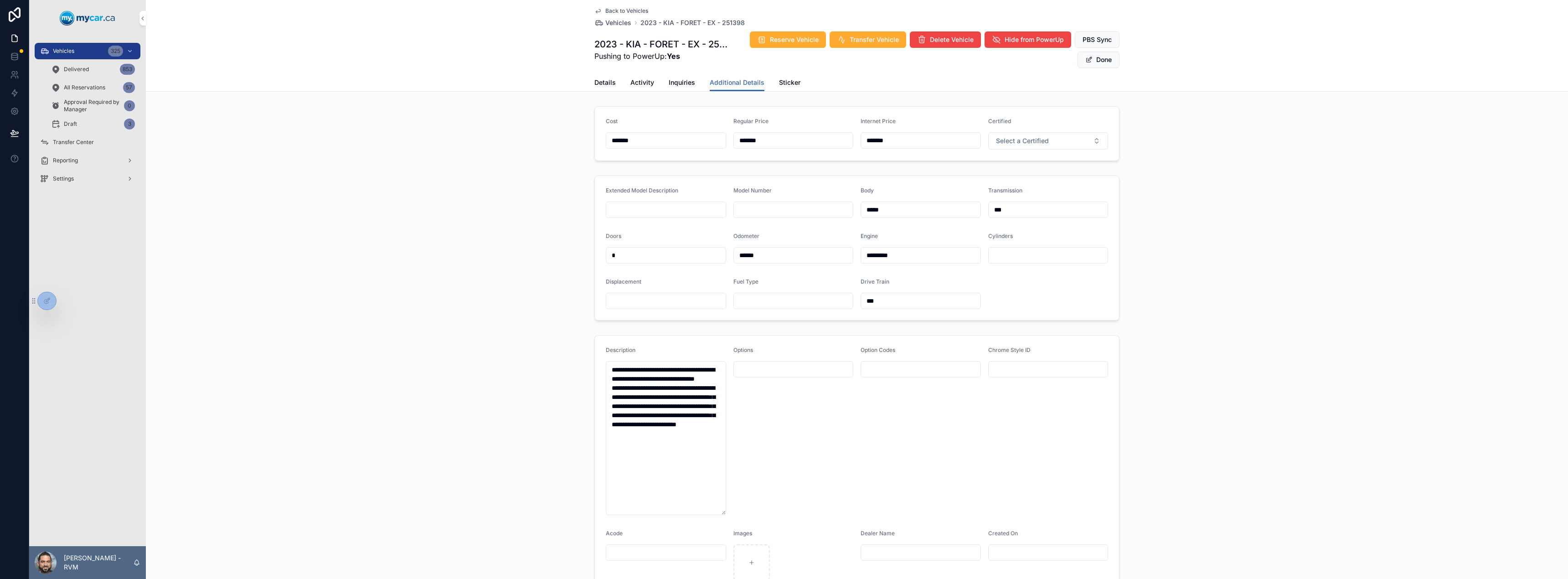
click at [684, 80] on span "Inquiries" at bounding box center [682, 82] width 26 height 9
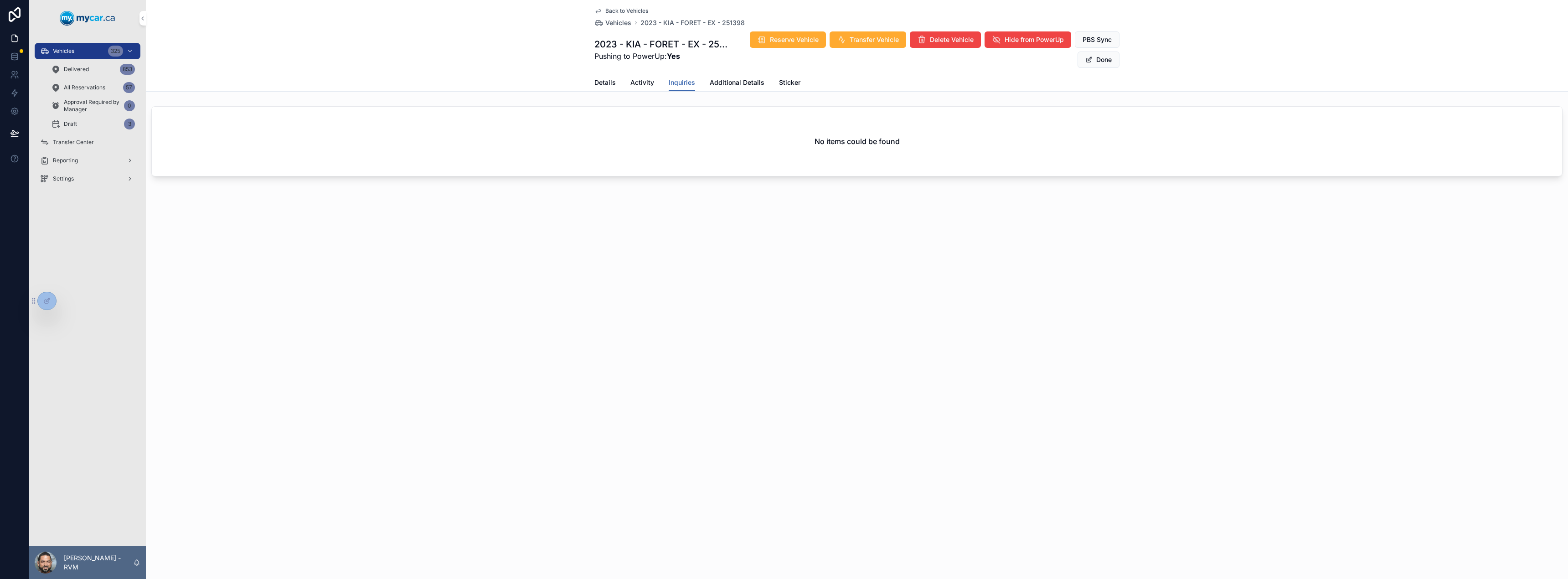
click at [656, 87] on div "Details Activity Inquiries Additional Details Sticker" at bounding box center [857, 82] width 525 height 17
click at [646, 85] on span "Activity" at bounding box center [642, 82] width 24 height 9
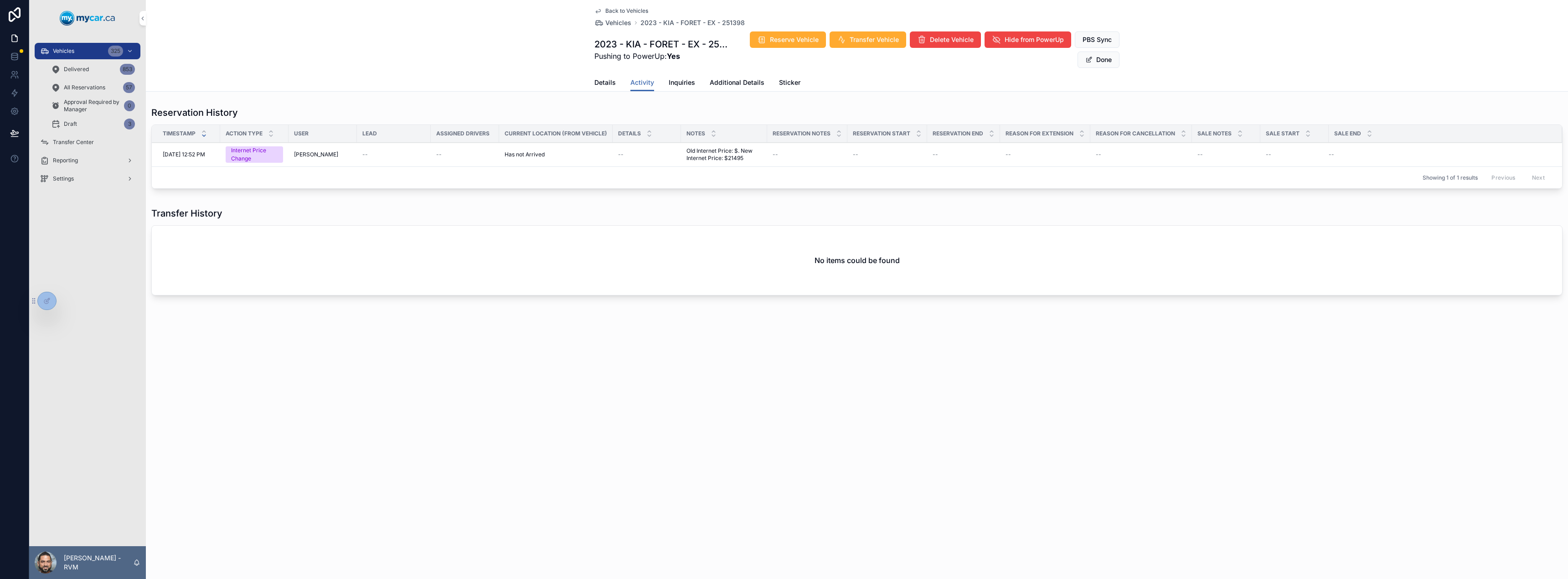
click at [605, 84] on span "Details" at bounding box center [605, 82] width 21 height 9
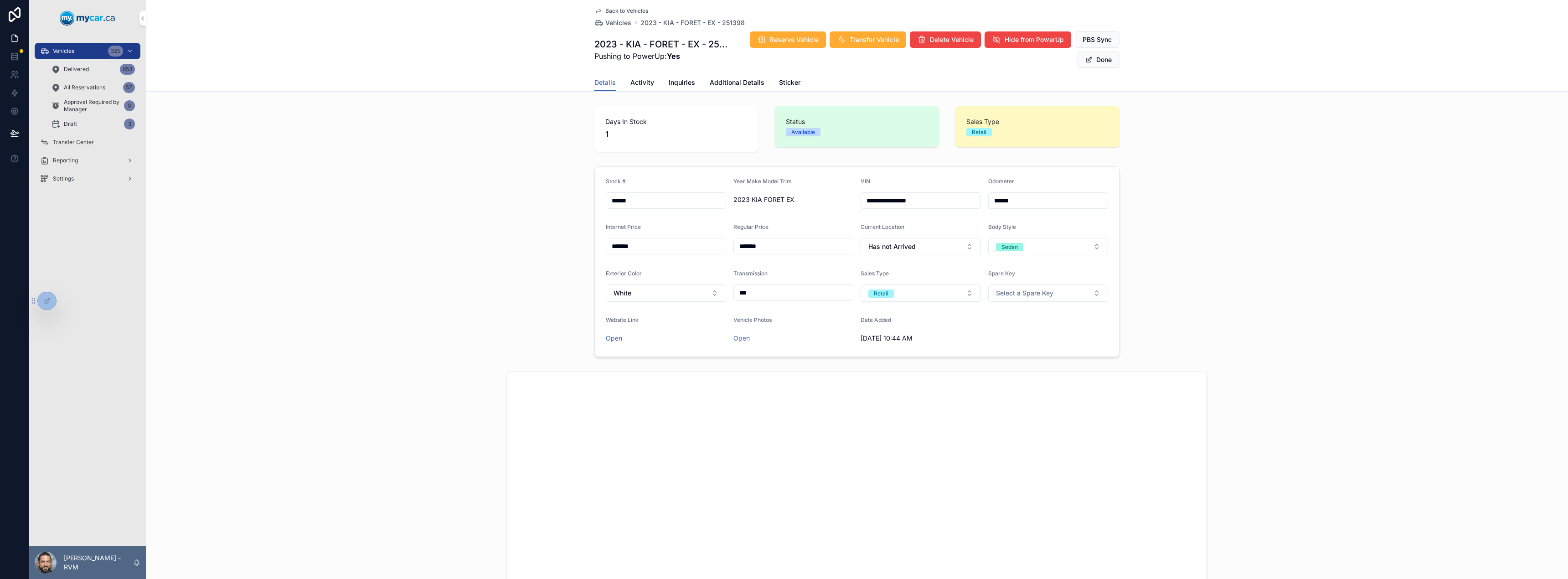
click at [793, 200] on span "2023 KIA FORET EX" at bounding box center [794, 199] width 121 height 9
click at [772, 200] on span "2023 KIA FORET EX" at bounding box center [794, 199] width 121 height 9
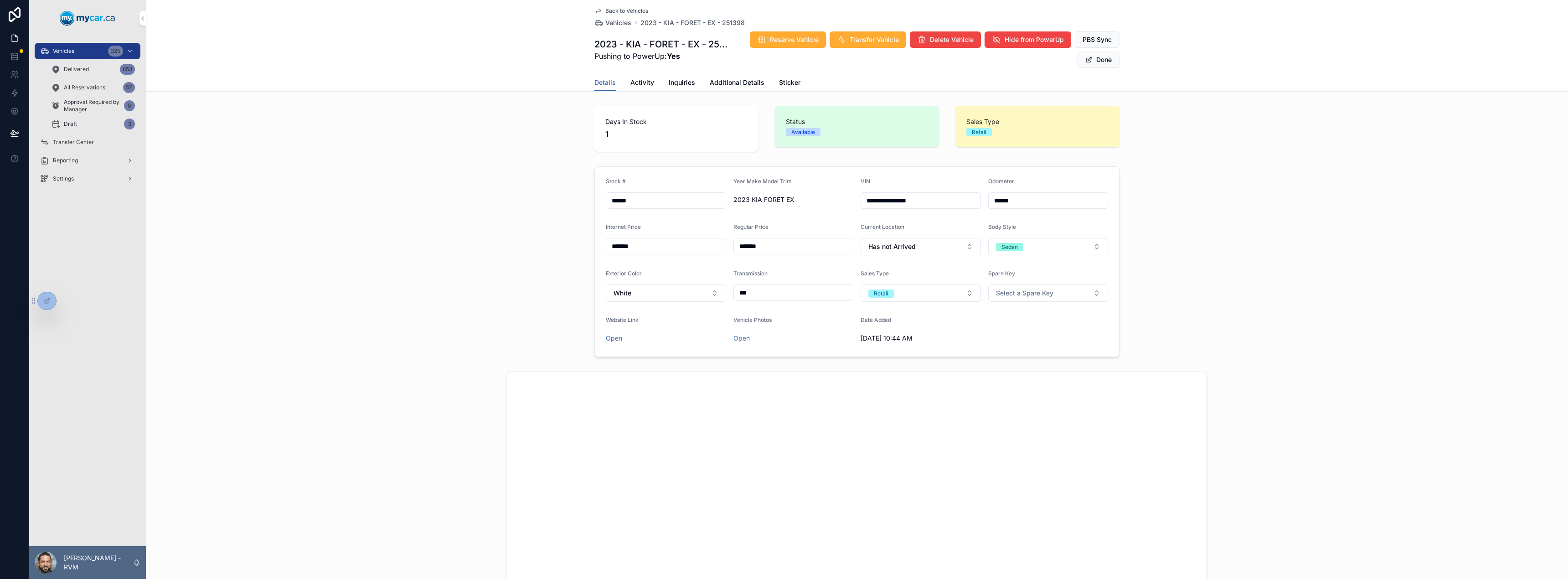
click at [722, 84] on span "Additional Details" at bounding box center [737, 82] width 55 height 9
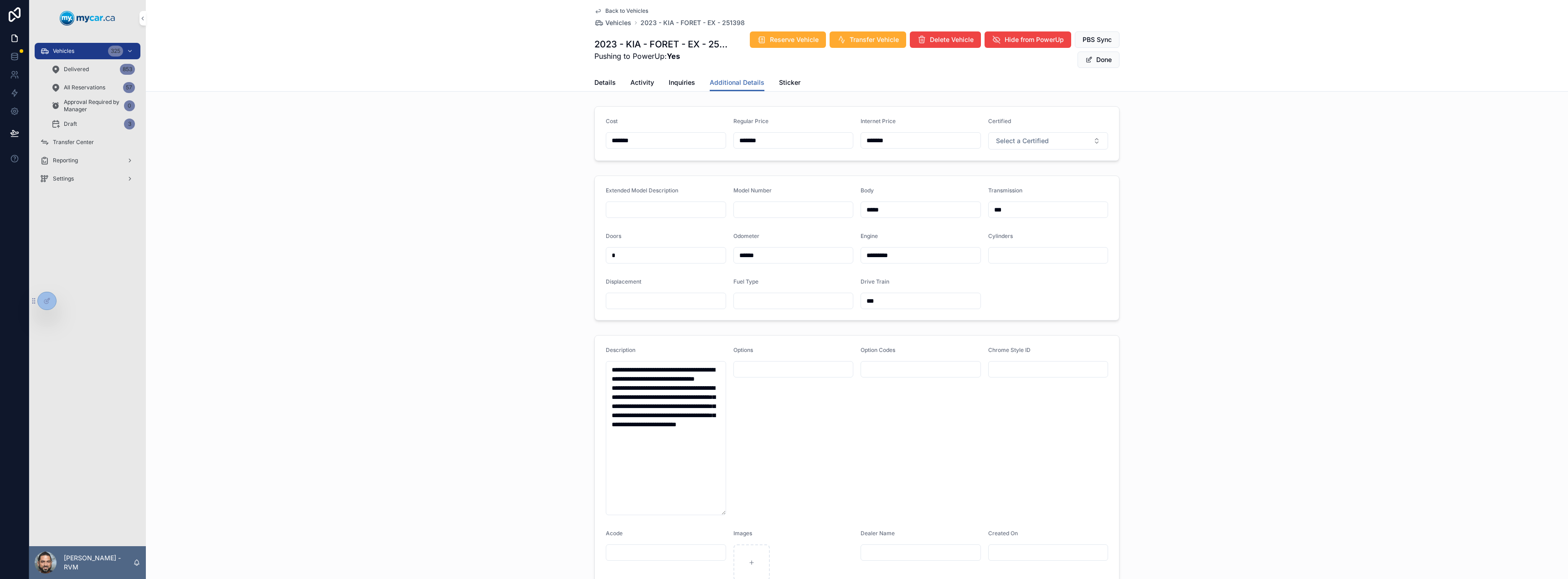
click at [669, 81] on span "Inquiries" at bounding box center [682, 82] width 26 height 9
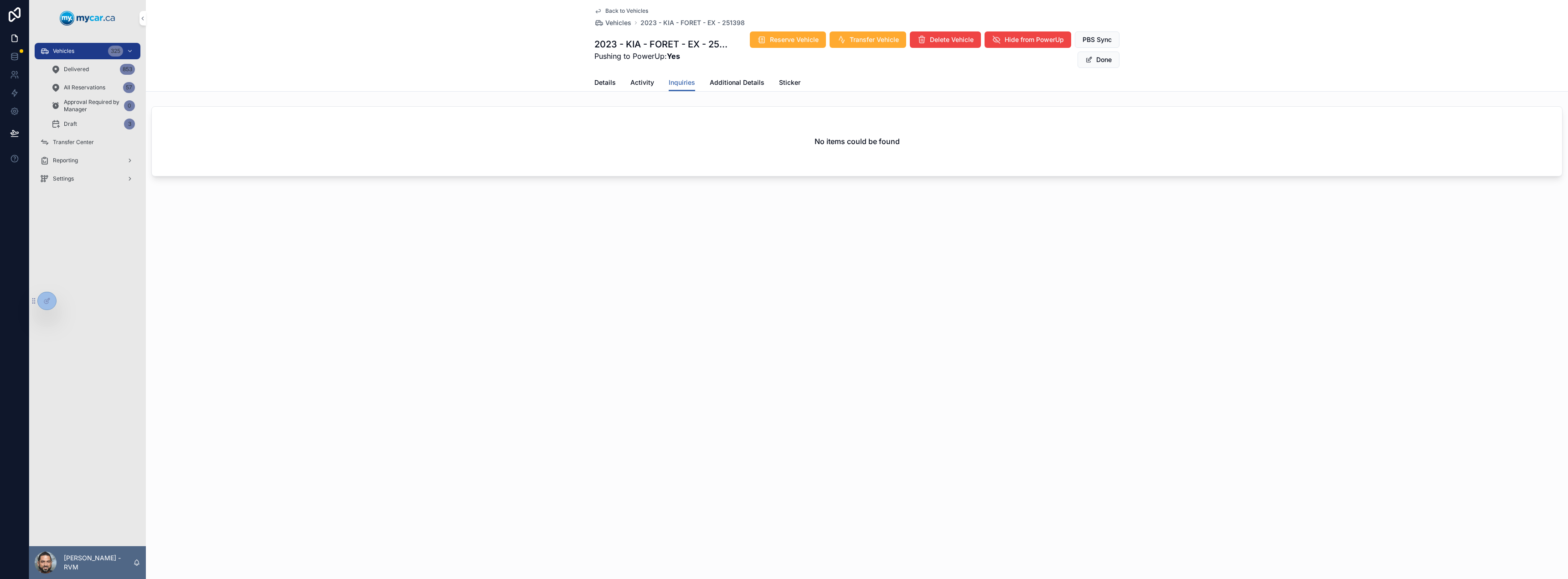
click at [651, 84] on span "Activity" at bounding box center [642, 82] width 24 height 9
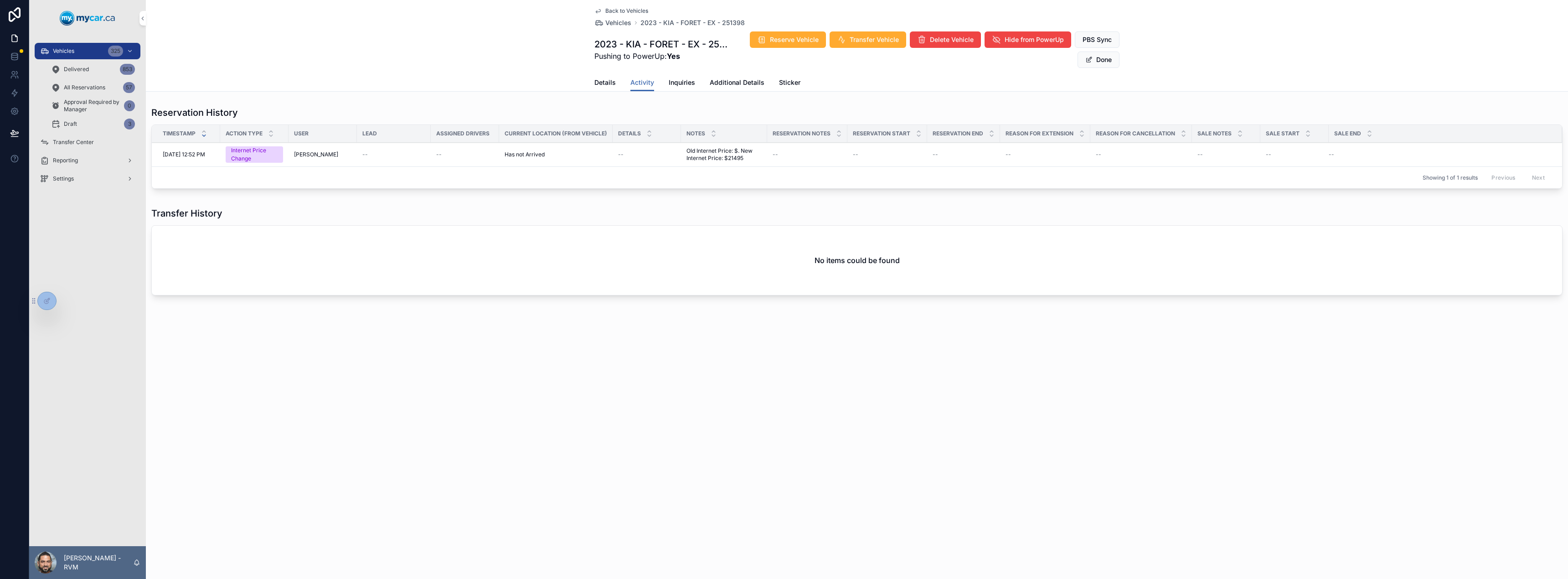
click at [607, 83] on span "Details" at bounding box center [605, 82] width 21 height 9
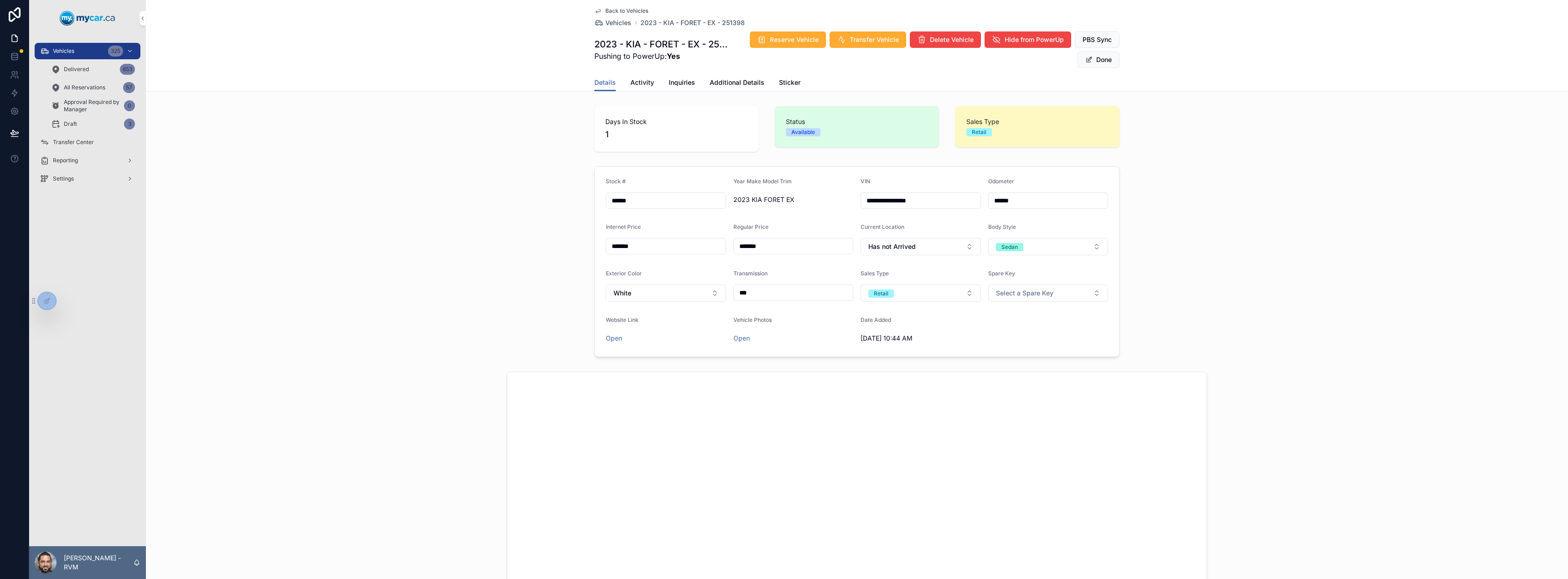
click at [1083, 38] on span "PBS Sync" at bounding box center [1097, 39] width 29 height 9
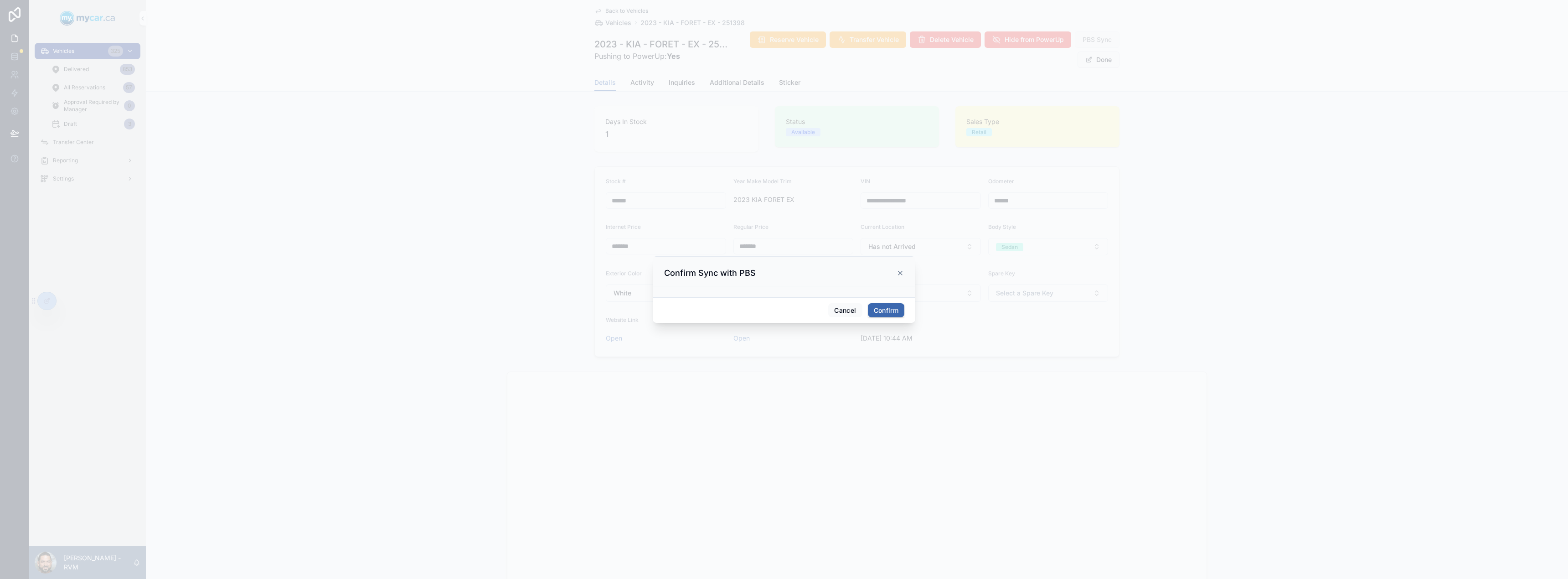
click at [895, 312] on button "Confirm" at bounding box center [886, 310] width 37 height 15
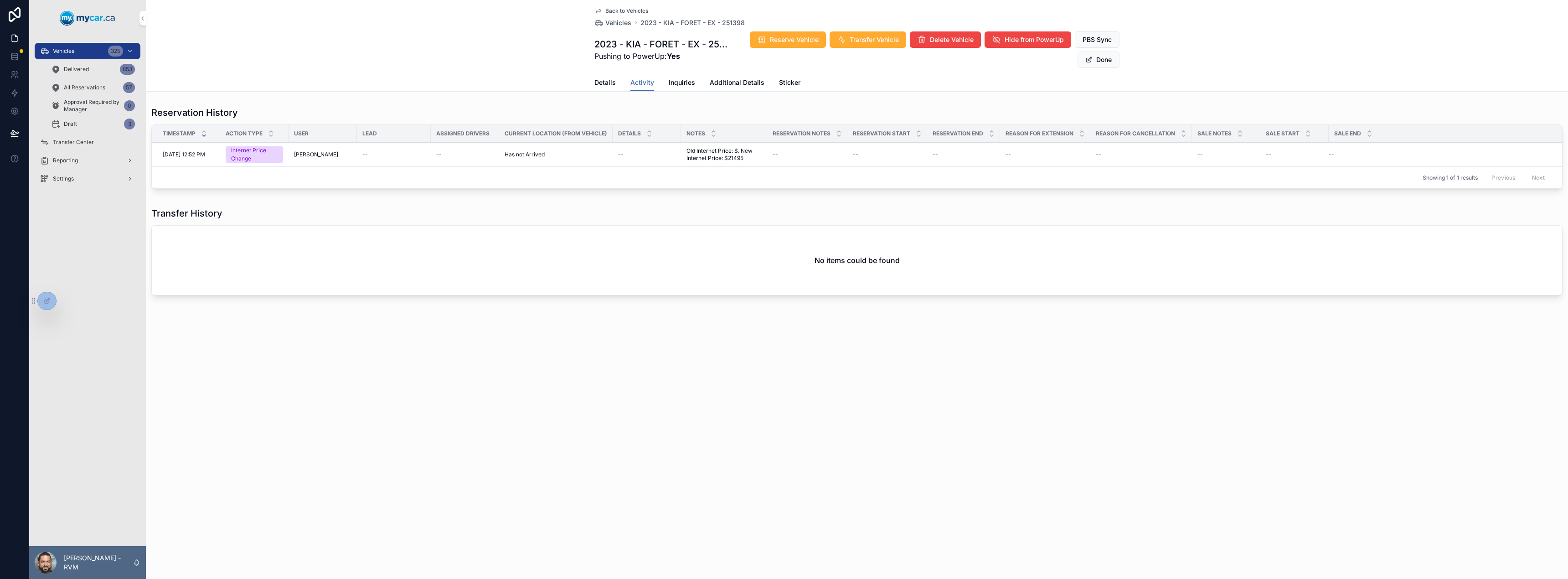
click at [719, 158] on span "Old Internet Price: $. New Internet Price: $21495" at bounding box center [724, 154] width 75 height 15
click at [744, 151] on span "Old Internet Price: $. New Internet Price: $21495" at bounding box center [724, 154] width 75 height 15
click at [608, 85] on span "Details" at bounding box center [605, 82] width 21 height 9
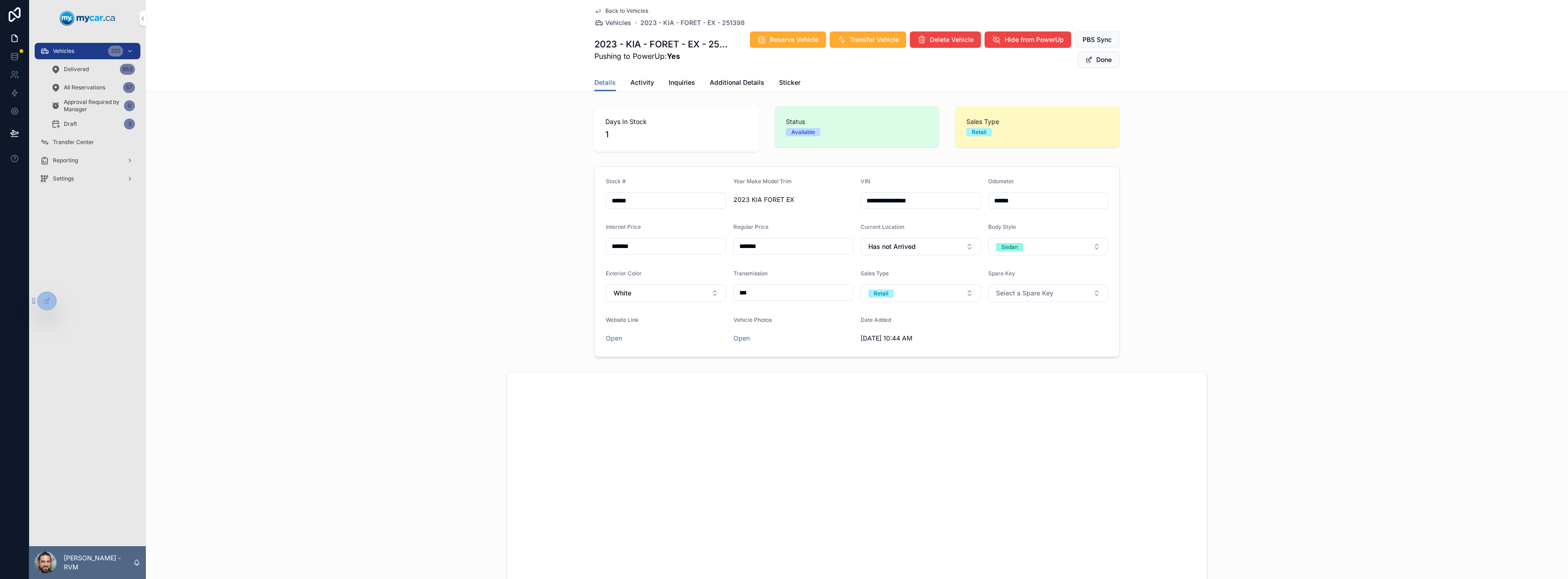
click at [648, 83] on span "Activity" at bounding box center [642, 82] width 24 height 9
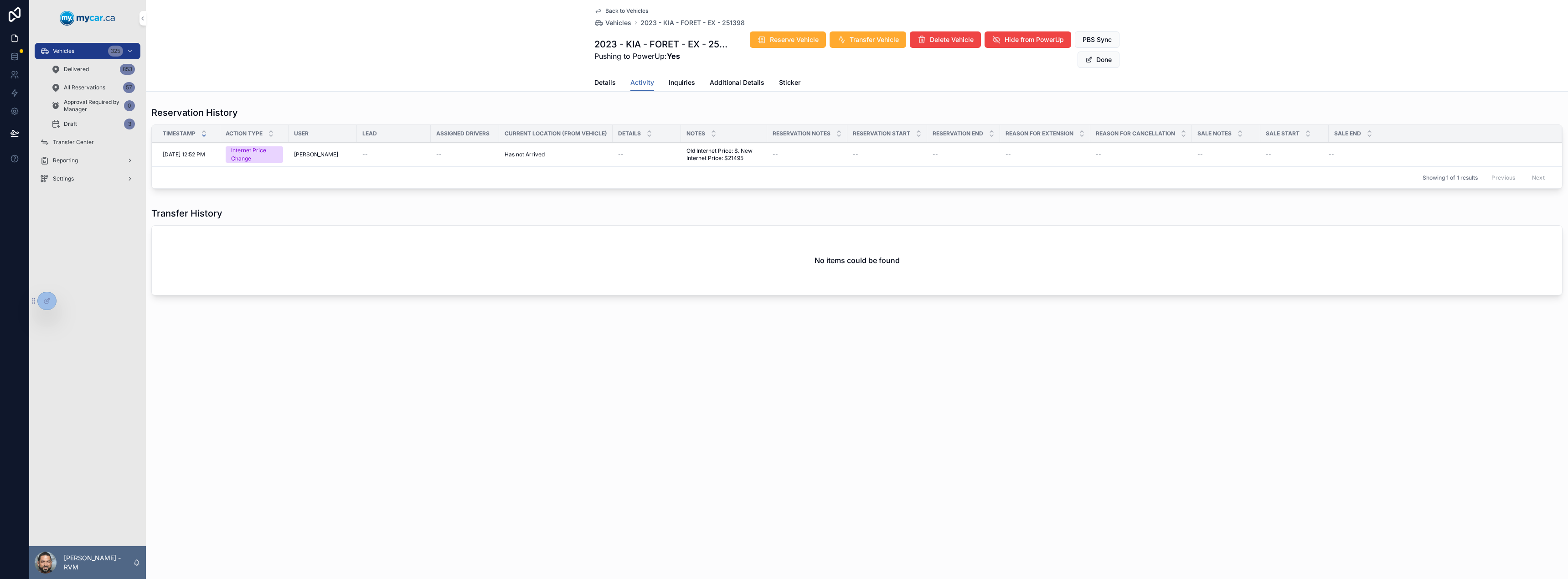
click at [678, 84] on span "Inquiries" at bounding box center [682, 82] width 26 height 9
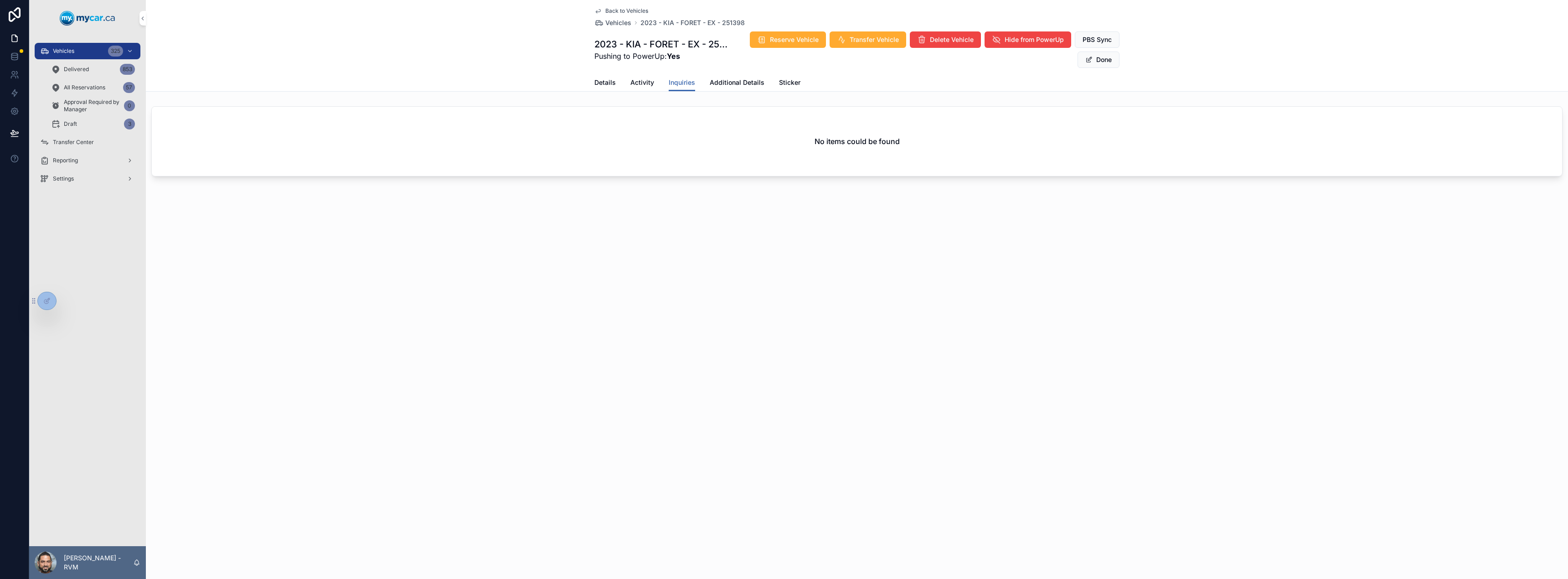
click at [728, 84] on span "Additional Details" at bounding box center [737, 82] width 55 height 9
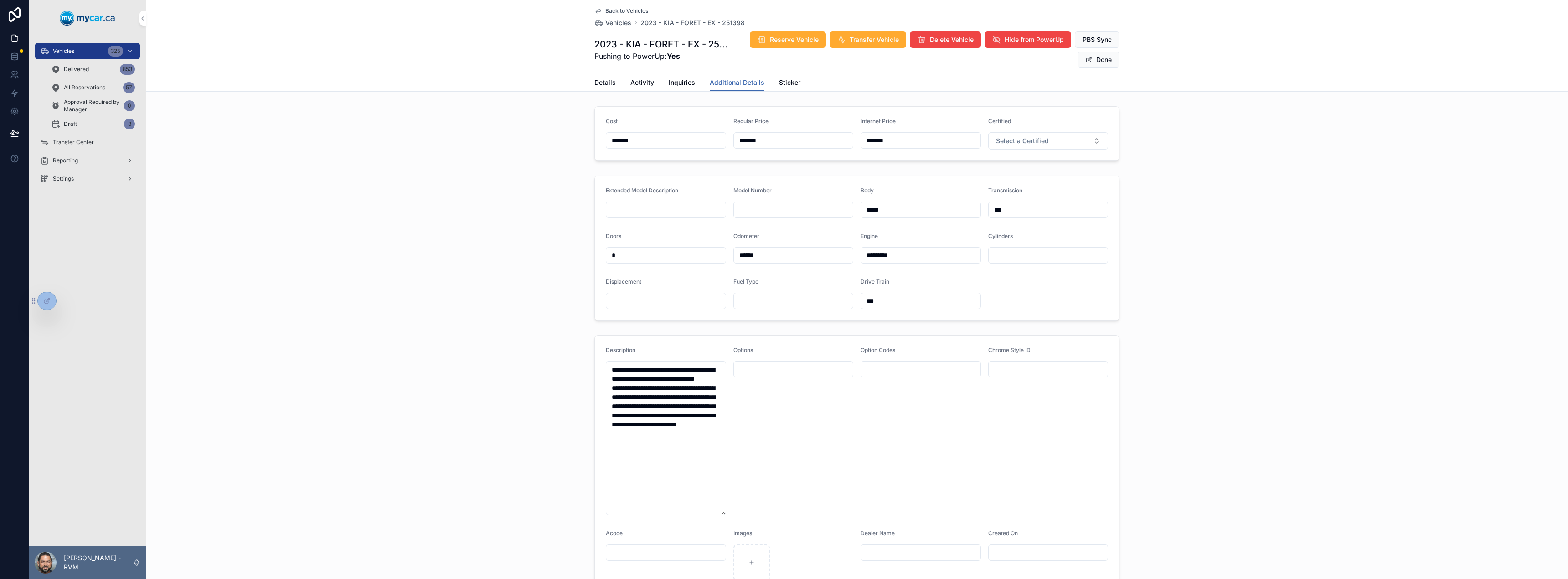
click at [1097, 62] on button "Done" at bounding box center [1098, 59] width 42 height 17
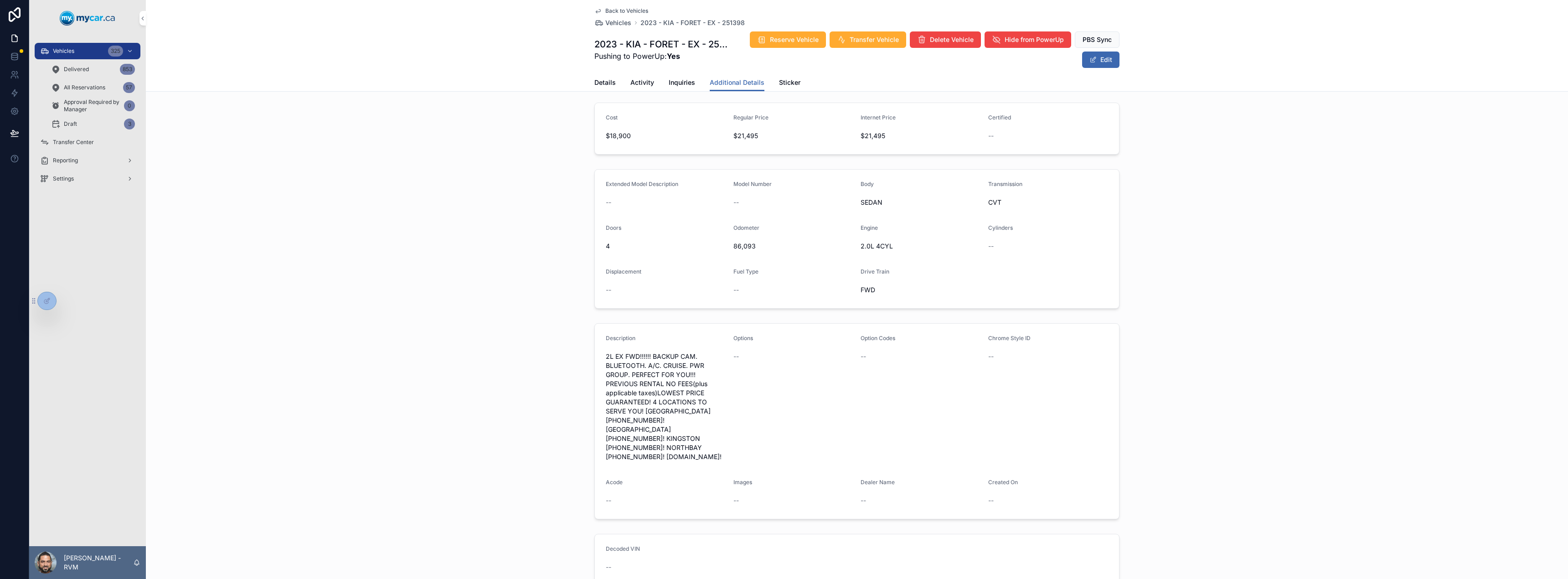
scroll to position [4, 0]
click at [605, 11] on span "Back to Vehicles" at bounding box center [626, 10] width 43 height 7
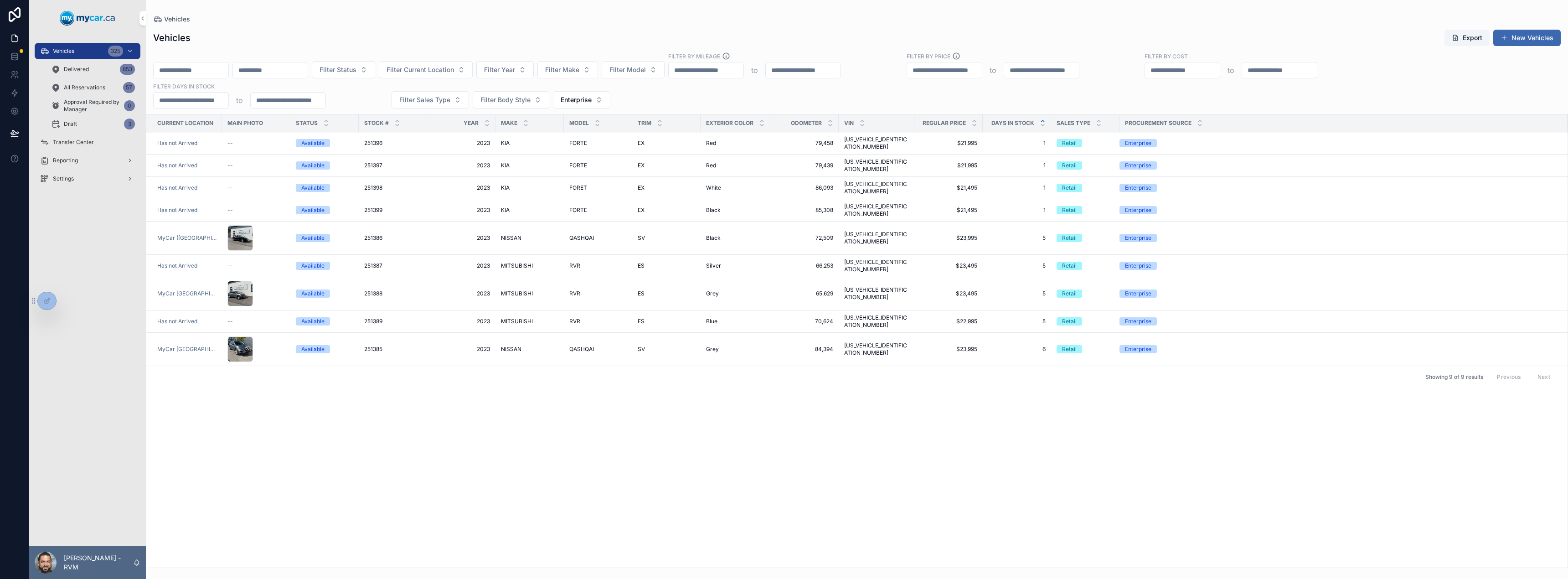
click at [597, 98] on button "Enterprise" at bounding box center [582, 100] width 58 height 17
click at [579, 242] on div "AVIS" at bounding box center [581, 249] width 127 height 15
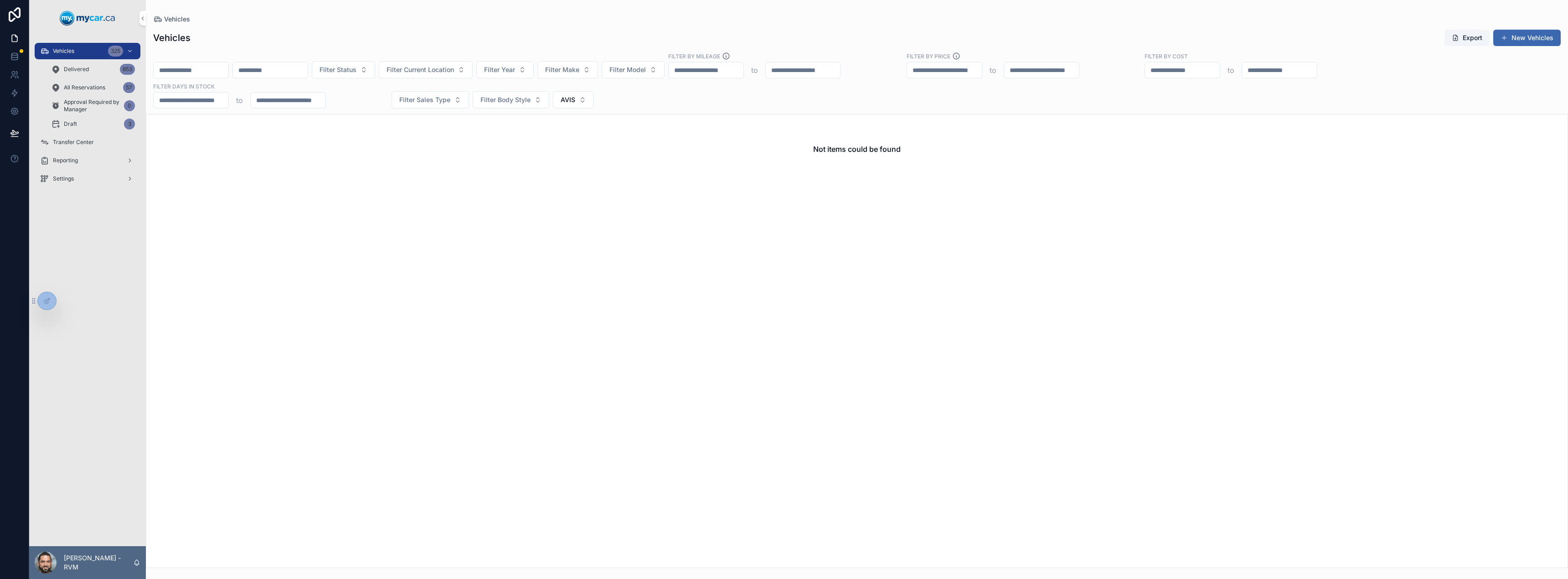
click at [574, 98] on span "AVIS" at bounding box center [568, 100] width 15 height 9
click at [578, 150] on div "Canada Drives" at bounding box center [572, 151] width 127 height 15
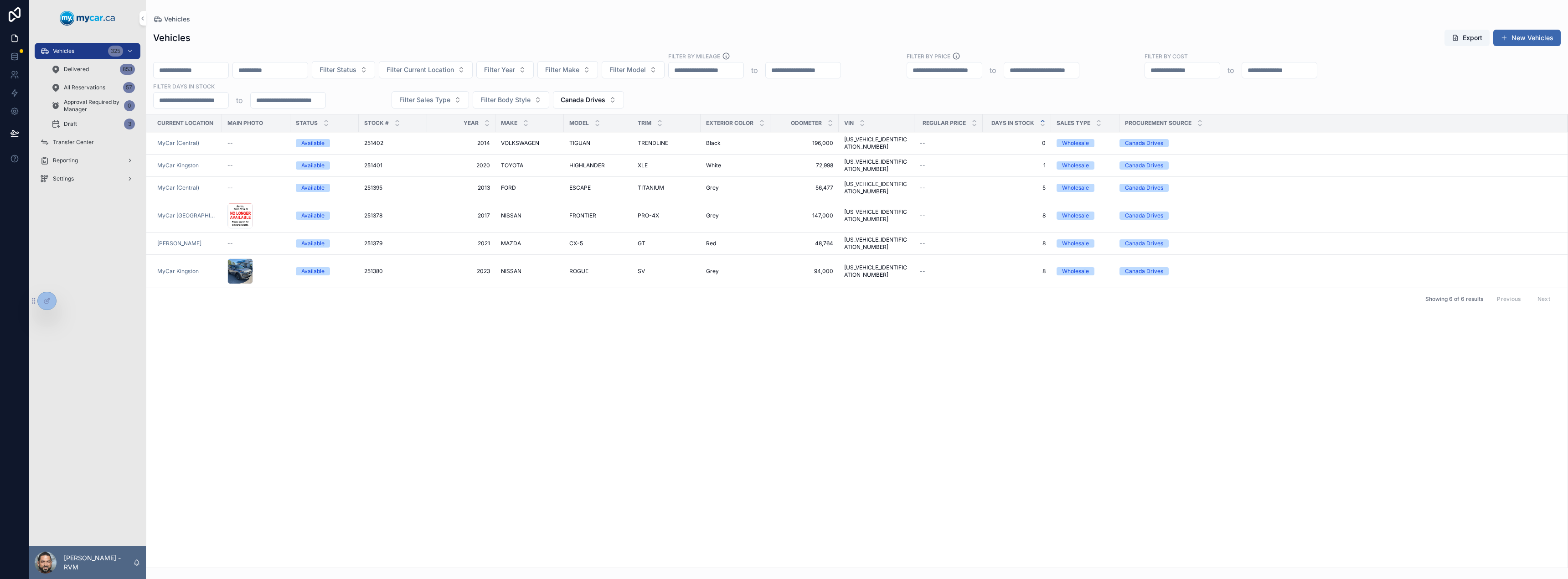
click at [233, 203] on div "scrollable content" at bounding box center [240, 215] width 25 height 25
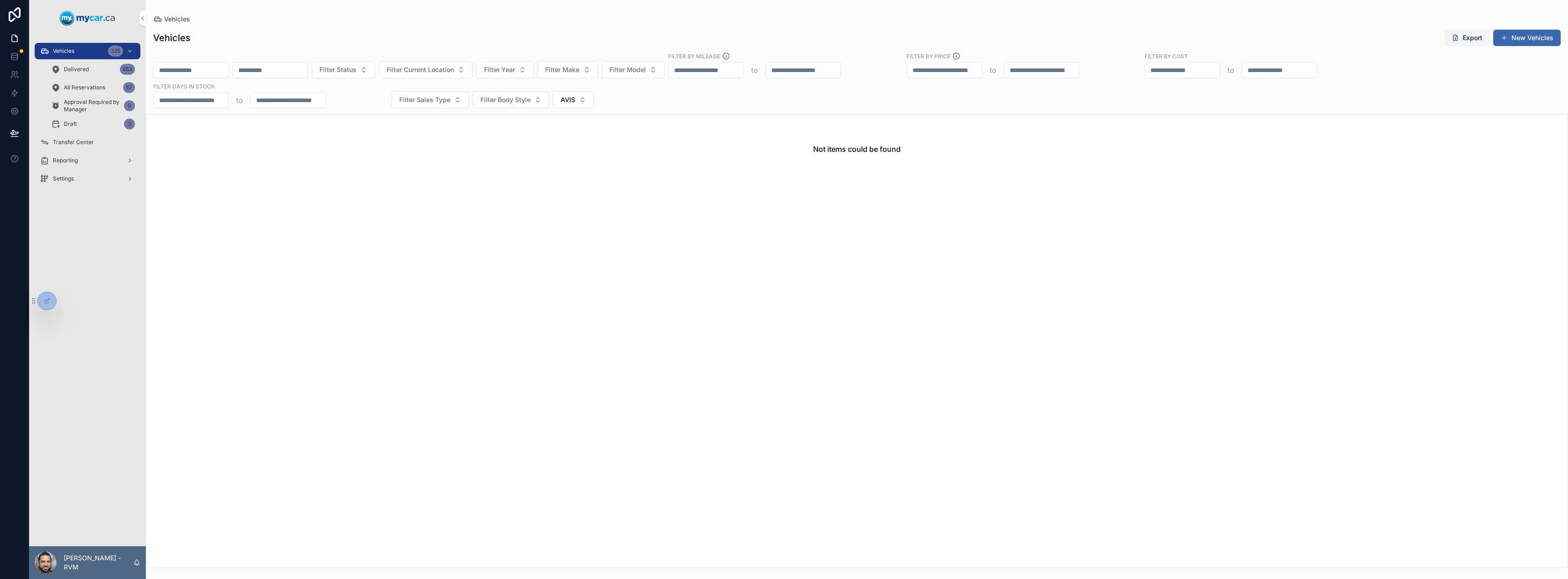
click at [558, 99] on button "AVIS" at bounding box center [573, 100] width 41 height 17
click at [581, 150] on div "Canada Drives" at bounding box center [572, 151] width 127 height 15
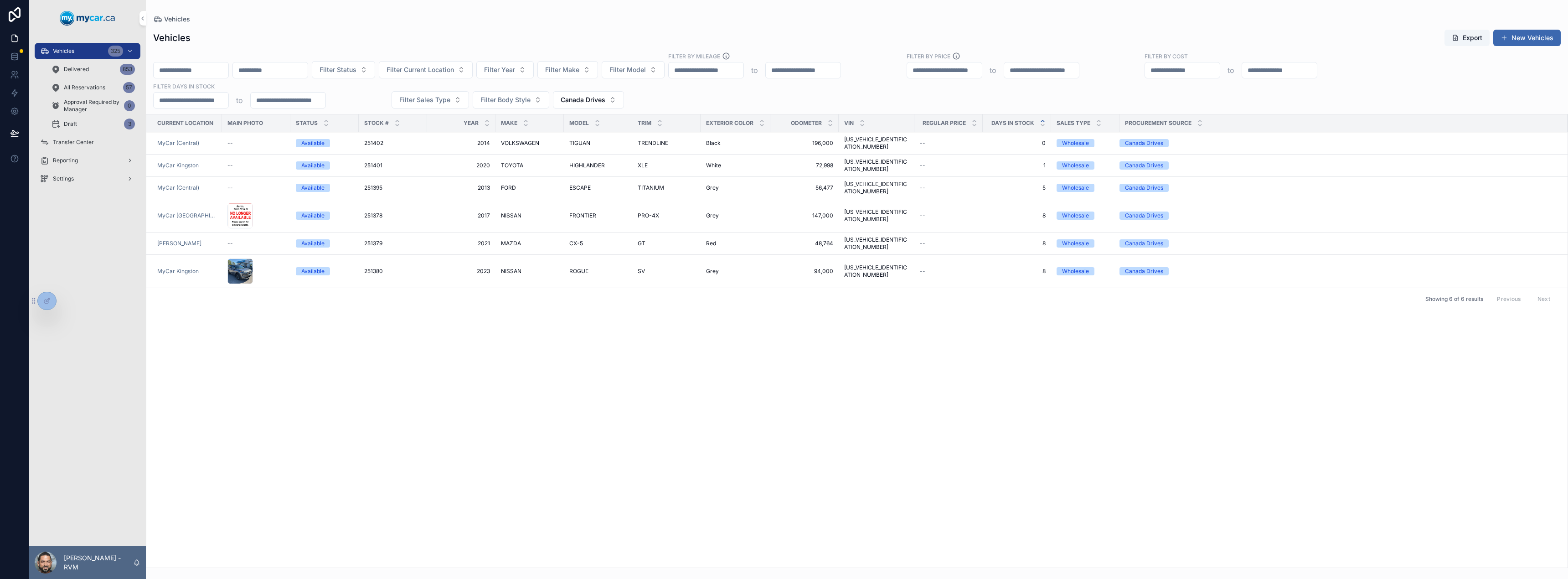
click at [515, 199] on td "NISSAN NISSAN" at bounding box center [530, 216] width 68 height 33
click at [514, 212] on span "NISSAN" at bounding box center [511, 215] width 20 height 7
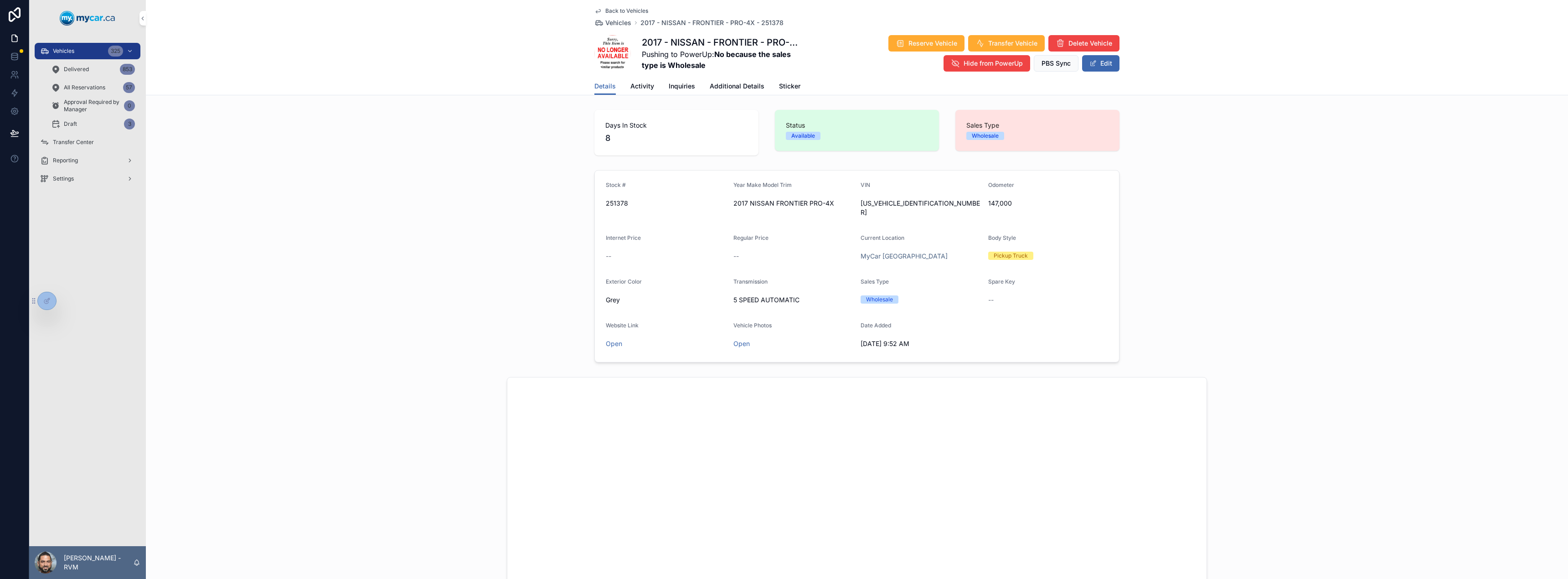
scroll to position [1, 0]
click at [615, 52] on span "scrollable content" at bounding box center [613, 53] width 37 height 37
click at [609, 10] on span "Back to Vehicles" at bounding box center [626, 10] width 43 height 7
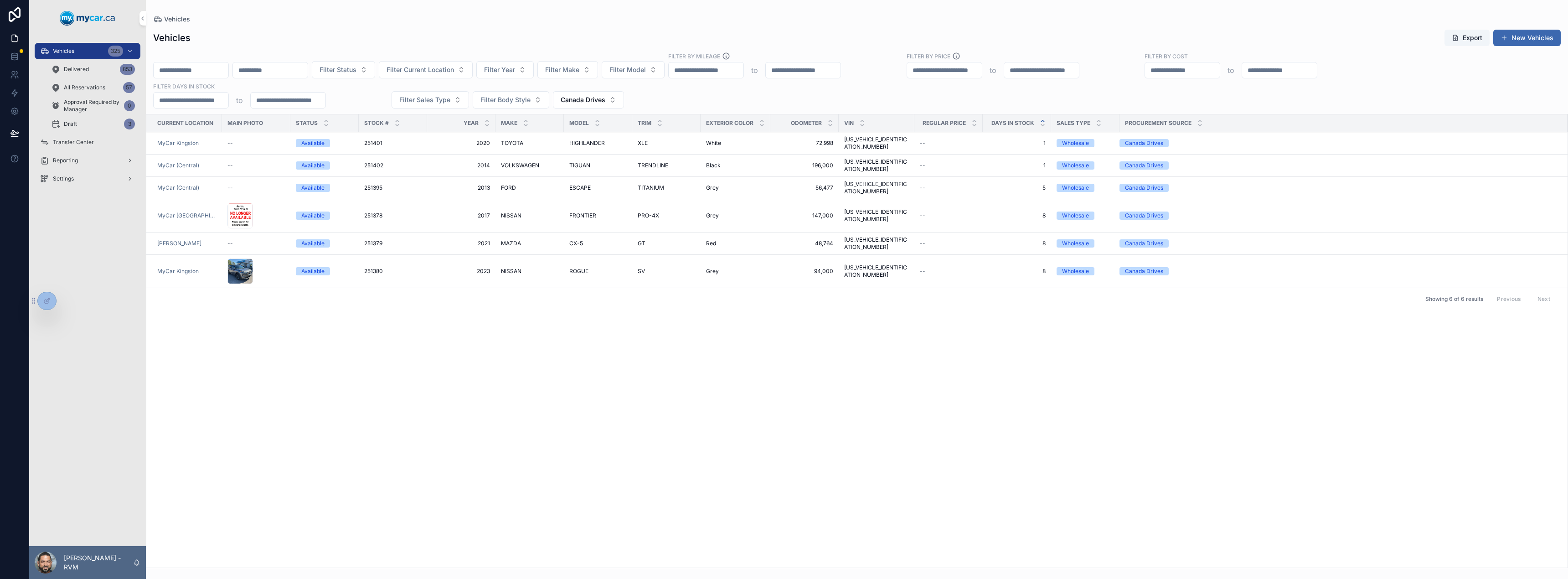
click at [366, 212] on span "251378" at bounding box center [373, 215] width 18 height 7
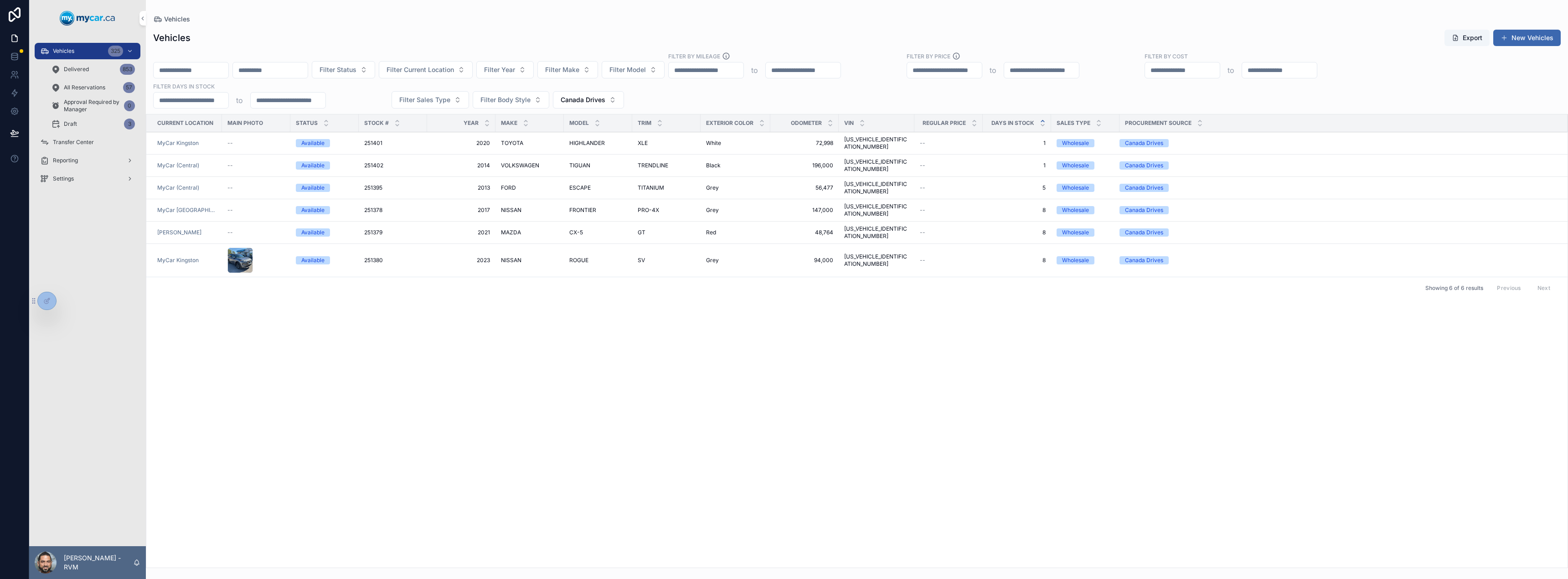
click at [569, 94] on button "Canada Drives" at bounding box center [588, 100] width 71 height 17
click at [572, 172] on div "Adesa" at bounding box center [587, 165] width 127 height 15
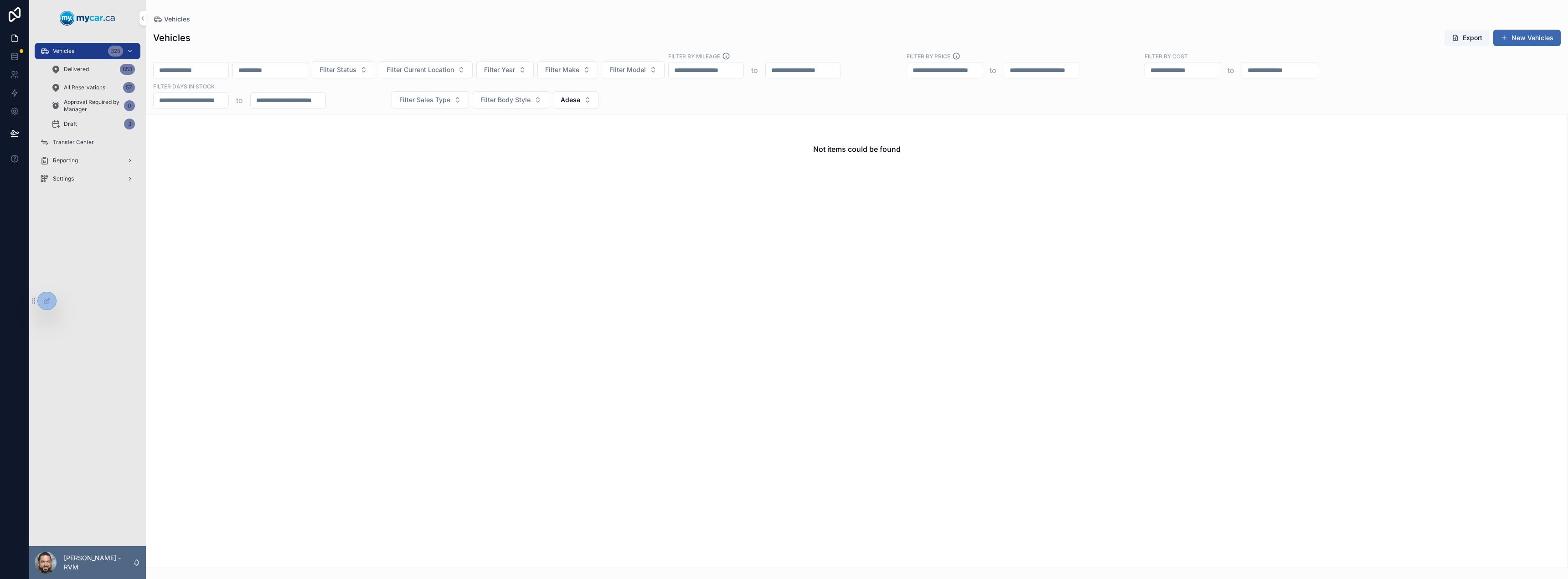
click at [574, 98] on span "Adesa" at bounding box center [570, 100] width 19 height 9
click at [572, 185] on div "Eblock" at bounding box center [575, 180] width 127 height 15
click at [564, 101] on span "Eblock" at bounding box center [570, 100] width 20 height 9
click at [562, 213] on div "Wholesale Purchase ([PERSON_NAME])" at bounding box center [575, 213] width 127 height 24
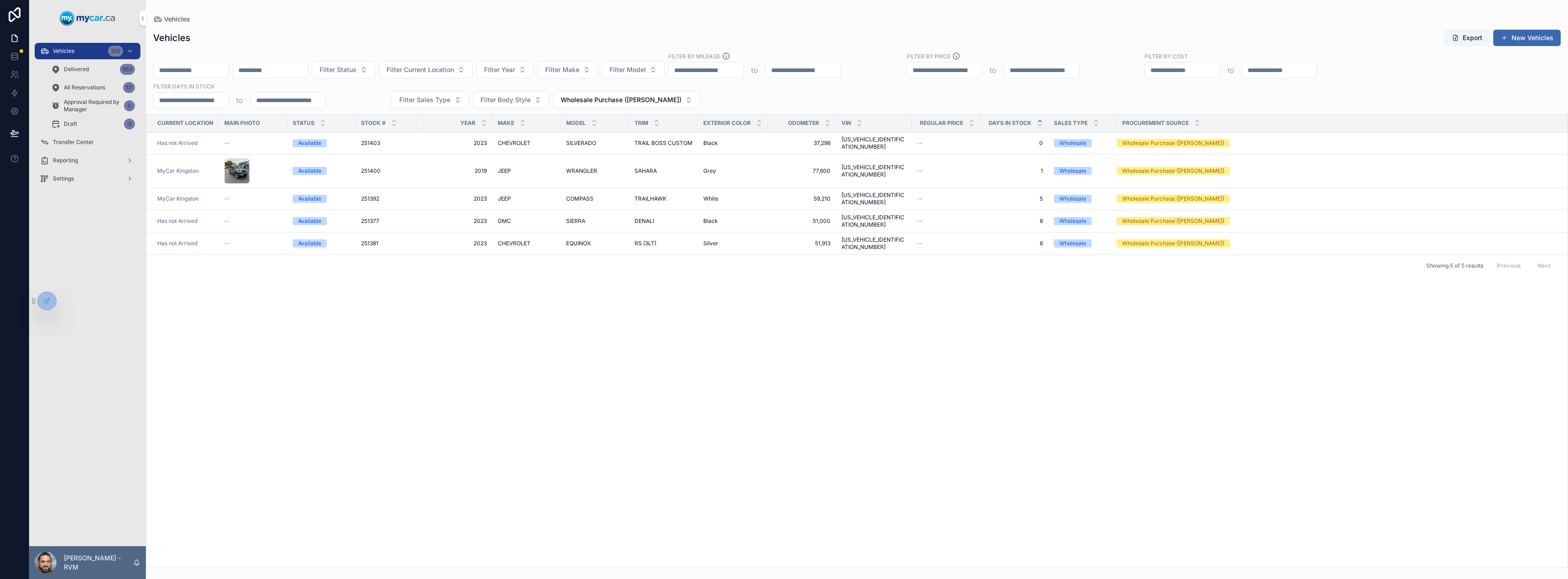
click at [840, 143] on td "[US_VEHICLE_IDENTIFICATION_NUMBER] [US_VEHICLE_IDENTIFICATION_NUMBER]" at bounding box center [874, 143] width 76 height 23
click at [847, 136] on span "[US_VEHICLE_IDENTIFICATION_NUMBER]" at bounding box center [874, 143] width 65 height 15
click at [596, 96] on span "Wholesale Purchase ([PERSON_NAME])" at bounding box center [621, 100] width 121 height 9
click at [585, 255] on div "Direct Inventory Purchase" at bounding box center [610, 262] width 127 height 15
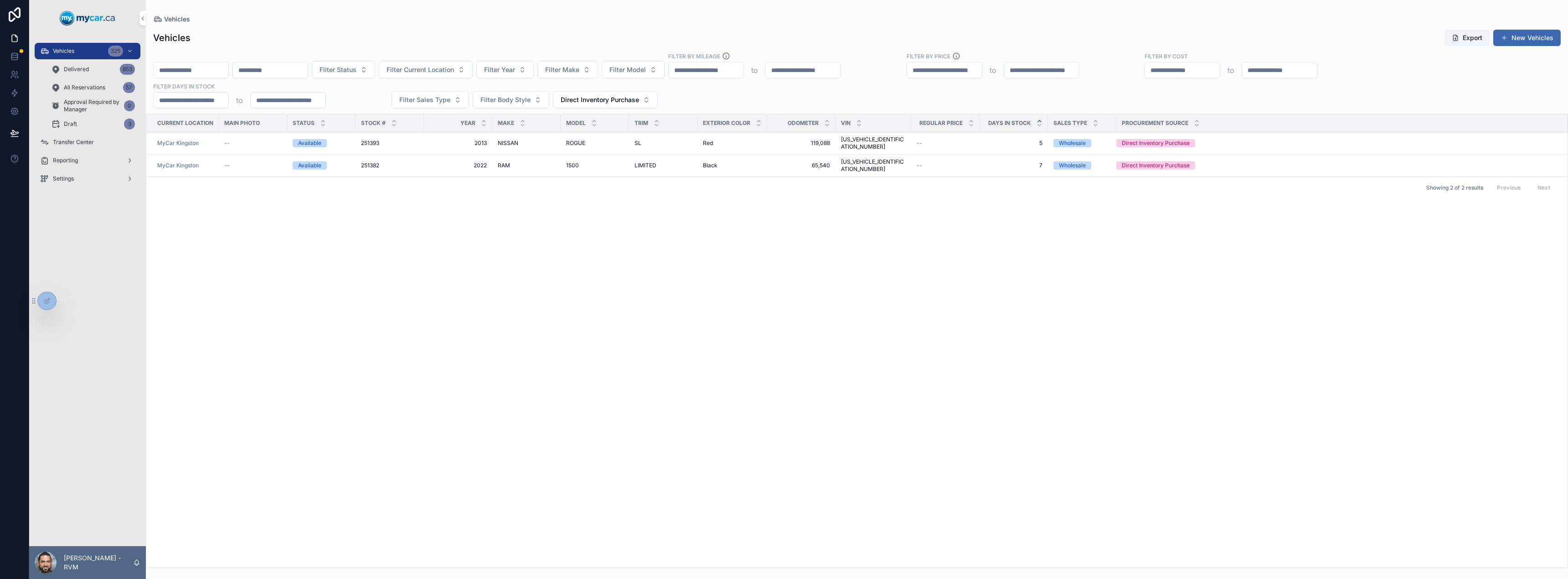
click at [791, 143] on span "119,088" at bounding box center [801, 143] width 58 height 7
click at [664, 162] on div "LIMITED LIMITED" at bounding box center [664, 165] width 58 height 7
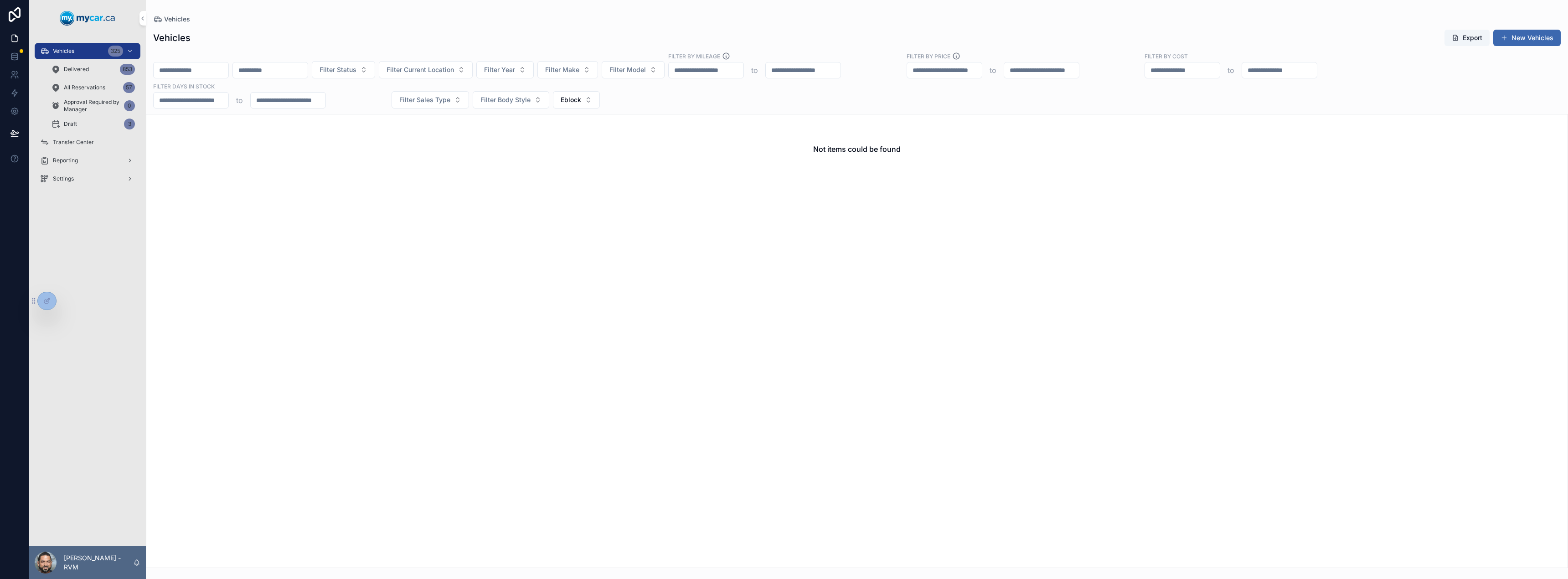
click at [85, 52] on div "Vehicles 325" at bounding box center [87, 51] width 94 height 15
